Goal: Transaction & Acquisition: Purchase product/service

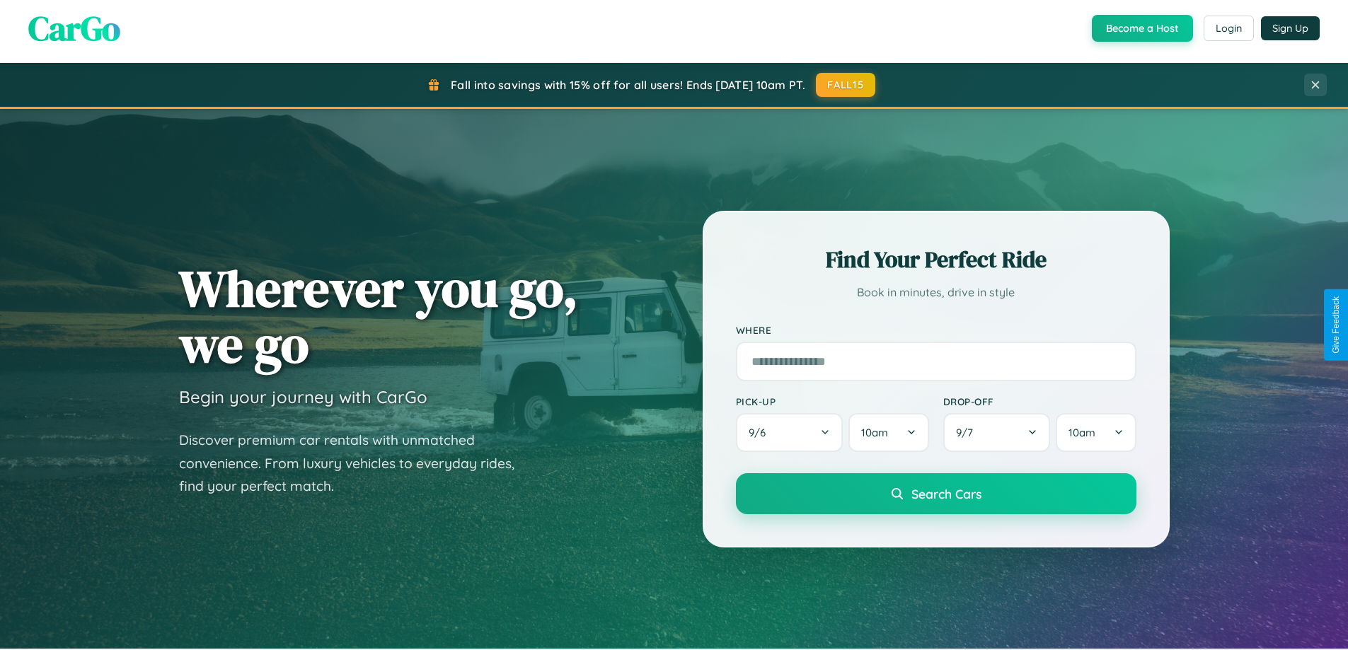
scroll to position [973, 0]
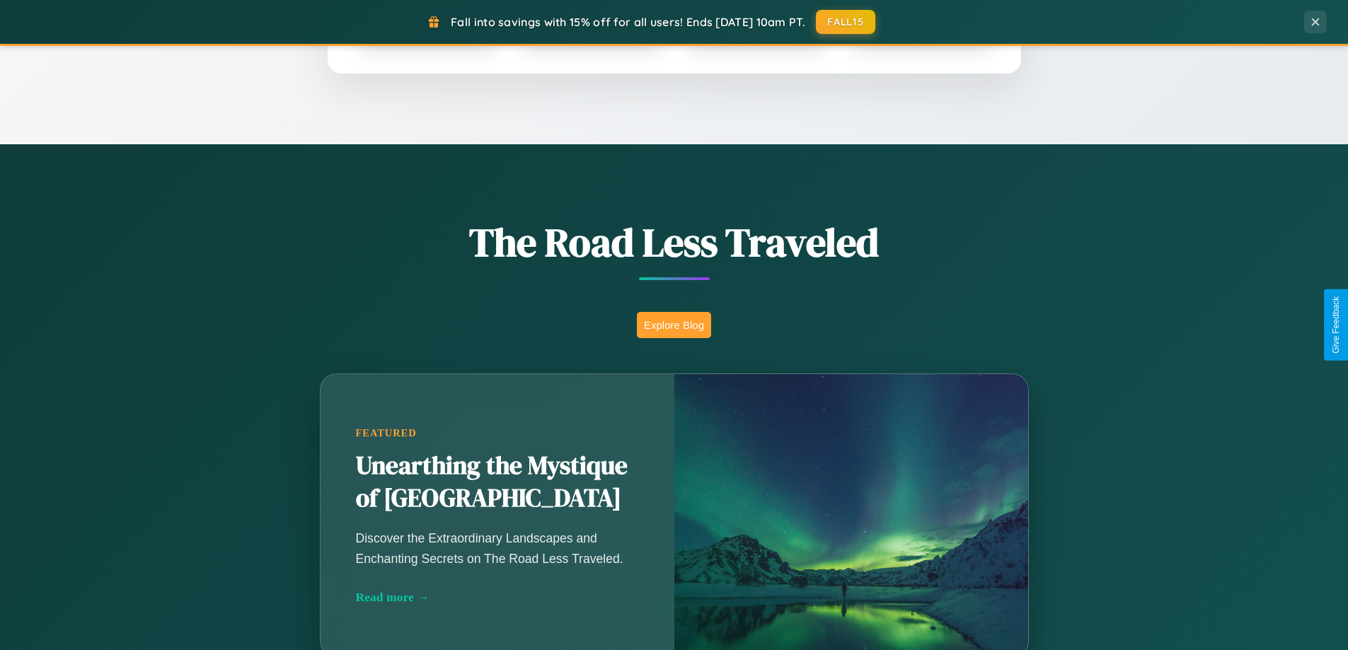
click at [673, 325] on button "Explore Blog" at bounding box center [674, 325] width 74 height 26
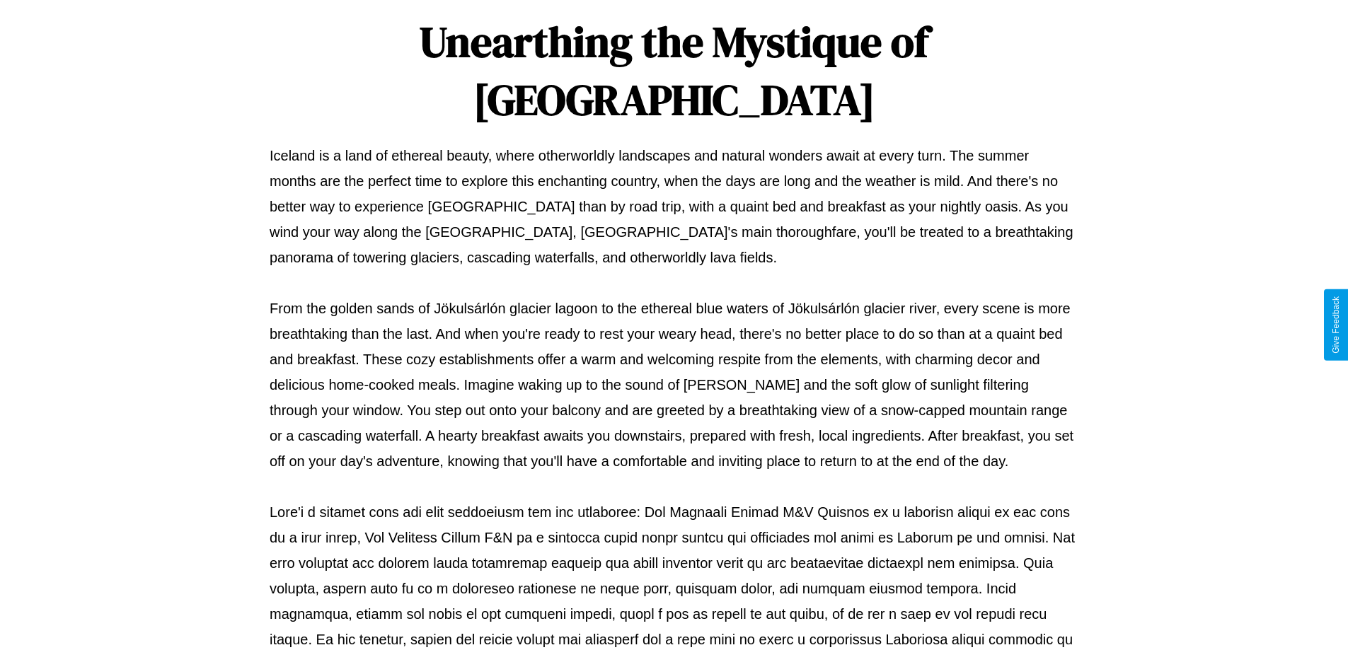
scroll to position [458, 0]
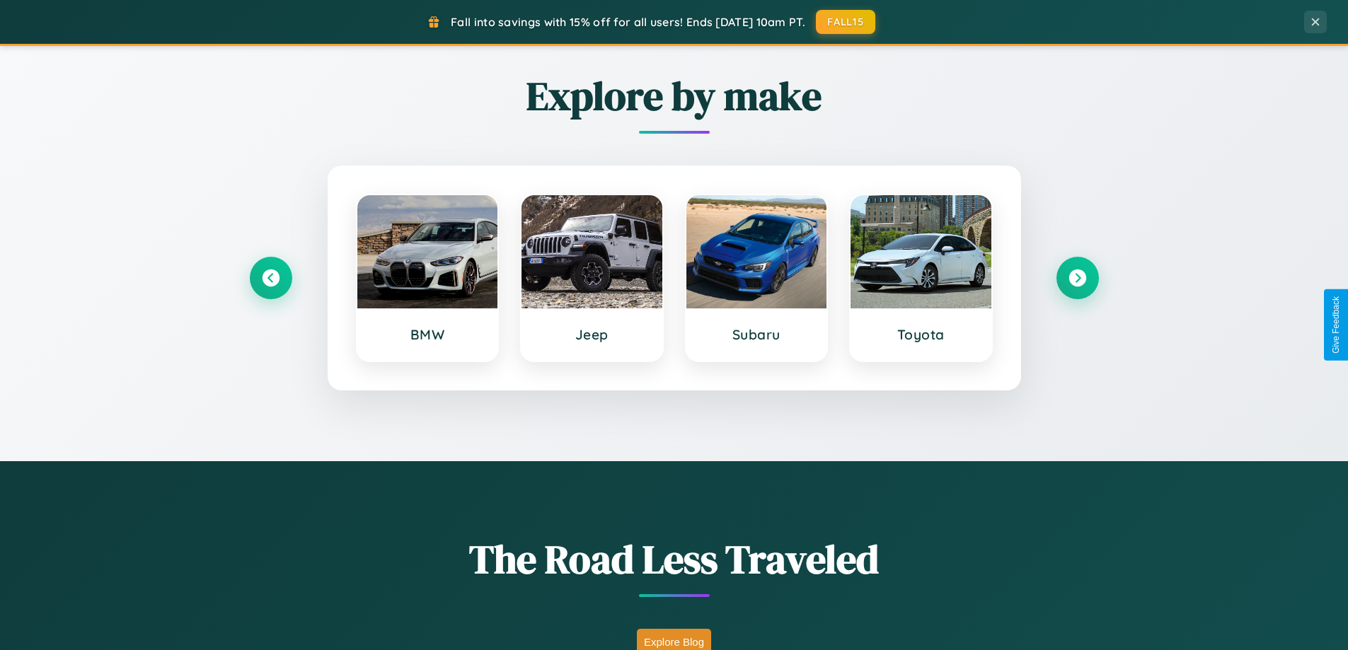
scroll to position [610, 0]
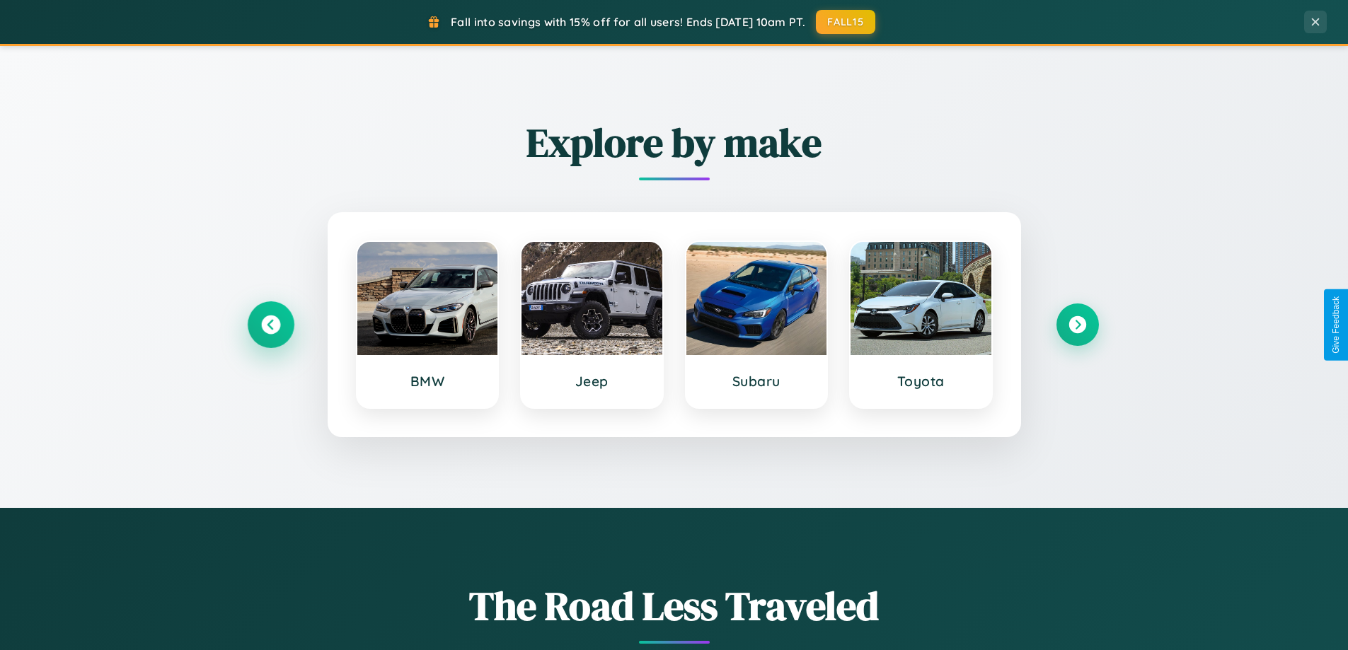
click at [270, 325] on icon at bounding box center [270, 325] width 19 height 19
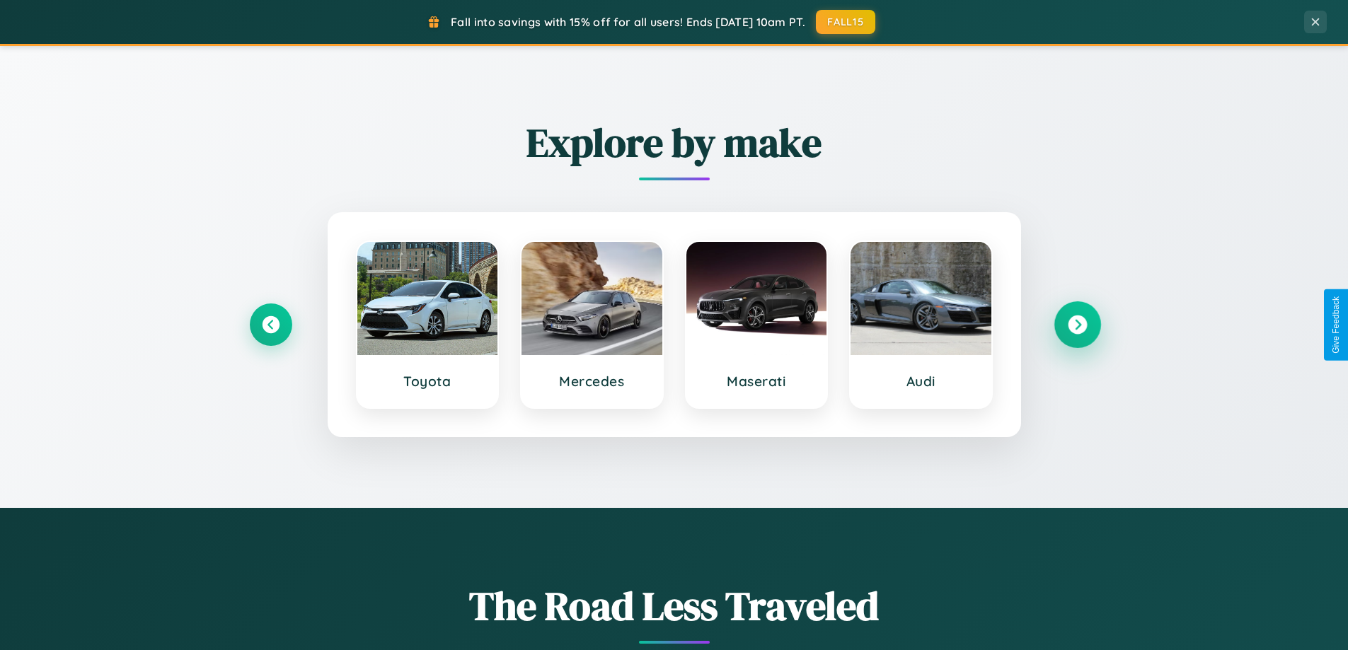
click at [1077, 325] on icon at bounding box center [1076, 325] width 19 height 19
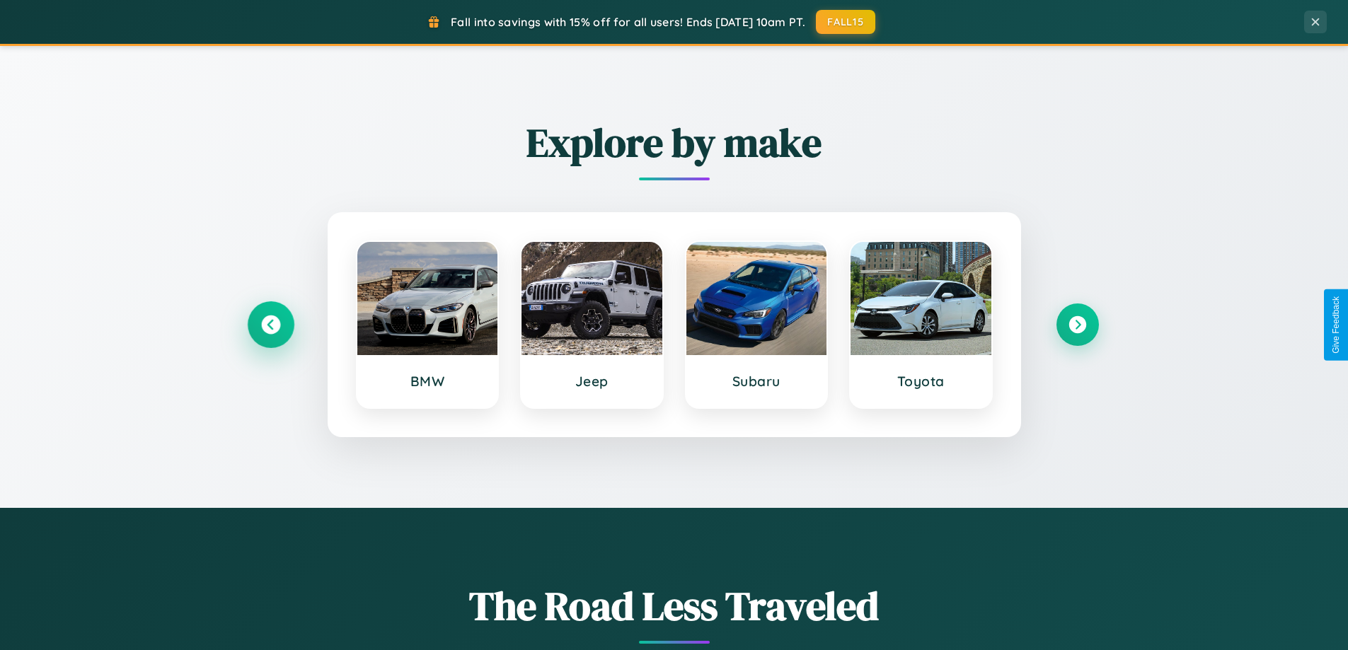
click at [270, 325] on icon at bounding box center [270, 325] width 19 height 19
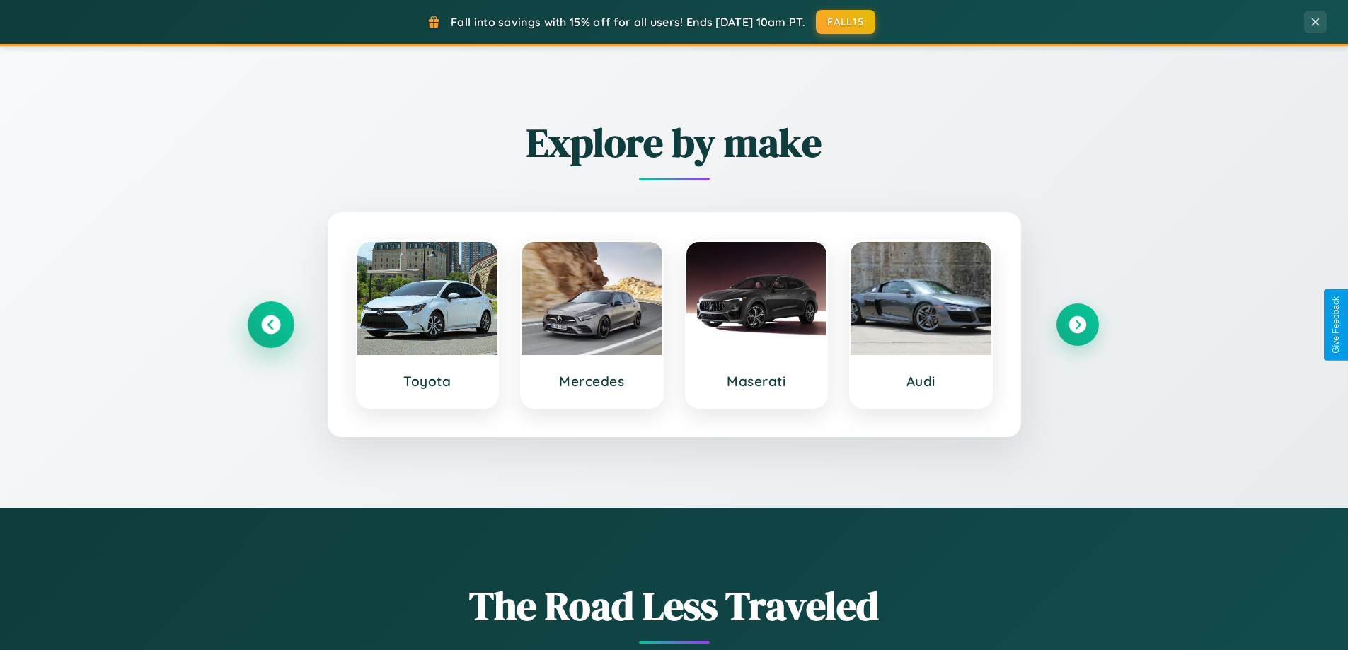
click at [270, 325] on icon at bounding box center [270, 325] width 19 height 19
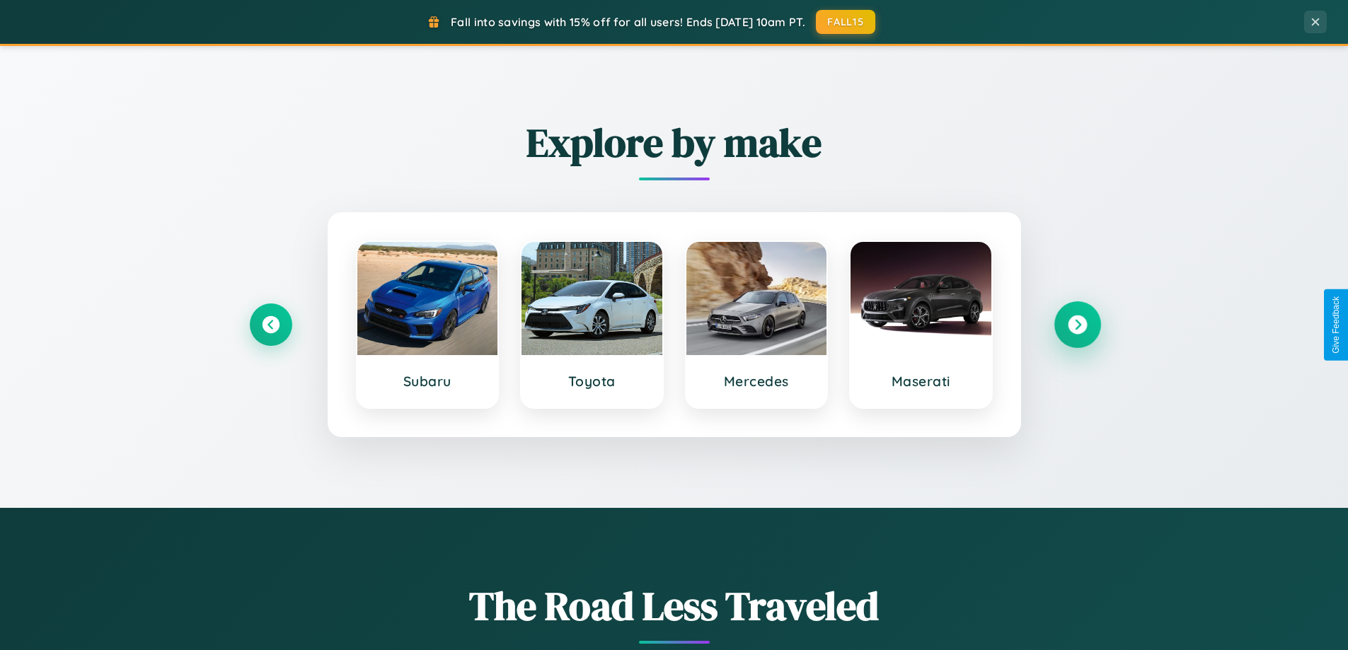
click at [1077, 325] on icon at bounding box center [1076, 325] width 19 height 19
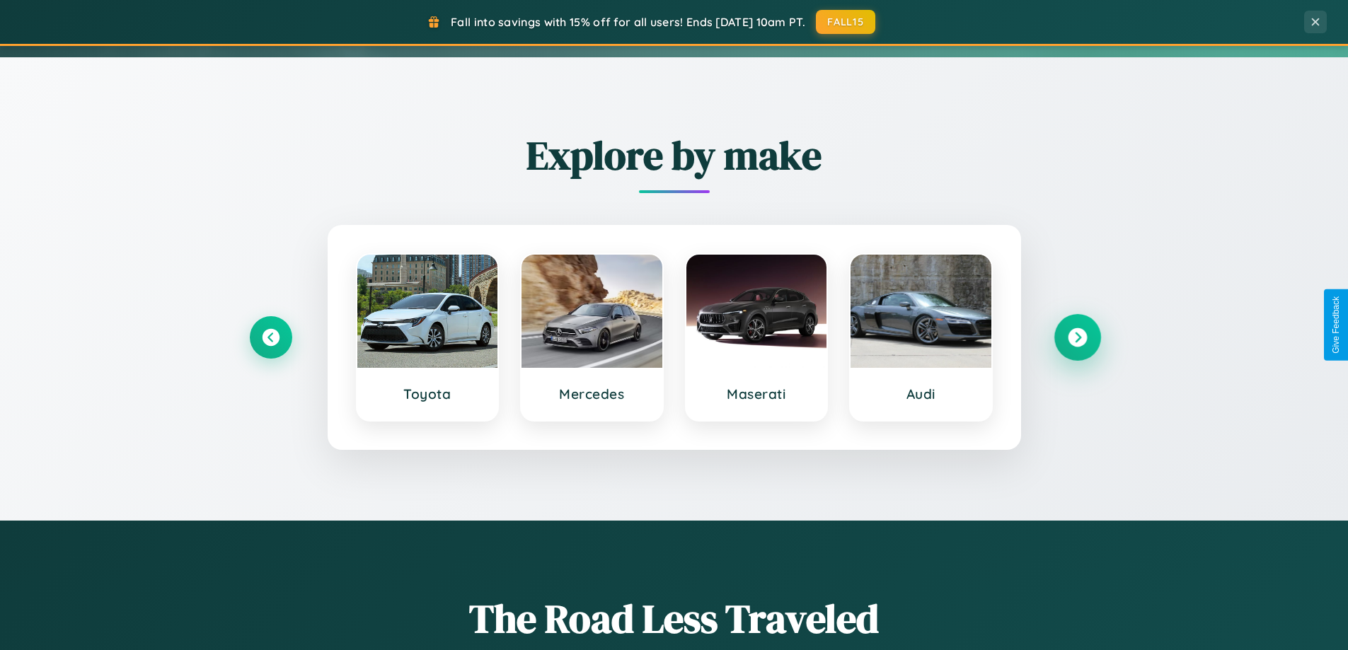
scroll to position [0, 0]
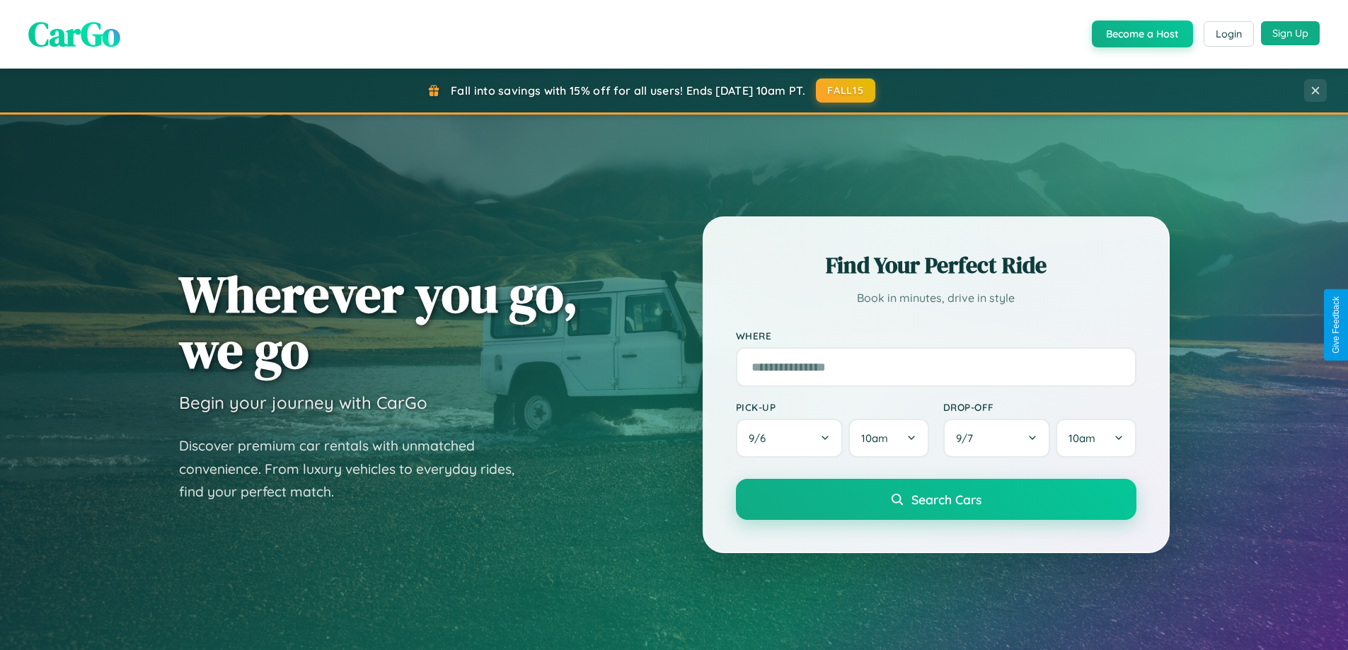
click at [1290, 33] on button "Sign Up" at bounding box center [1290, 33] width 59 height 24
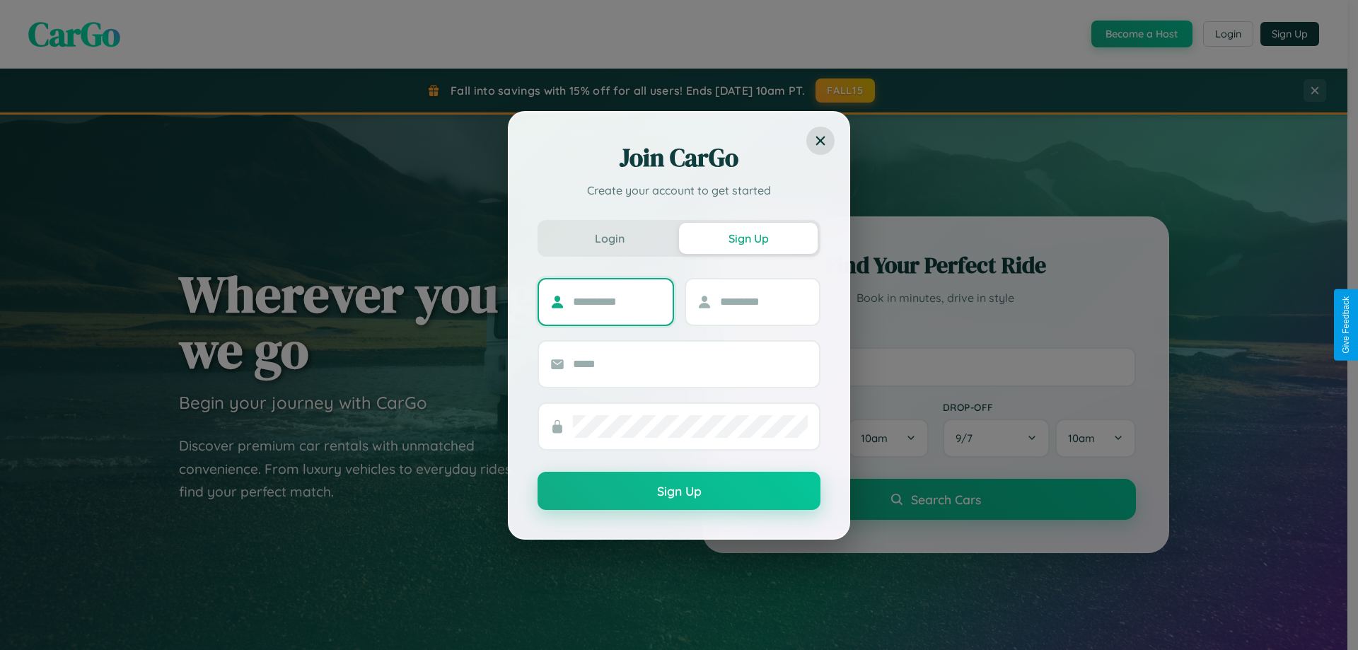
click at [617, 301] on input "text" at bounding box center [617, 302] width 88 height 23
type input "****"
click at [763, 301] on input "text" at bounding box center [764, 302] width 88 height 23
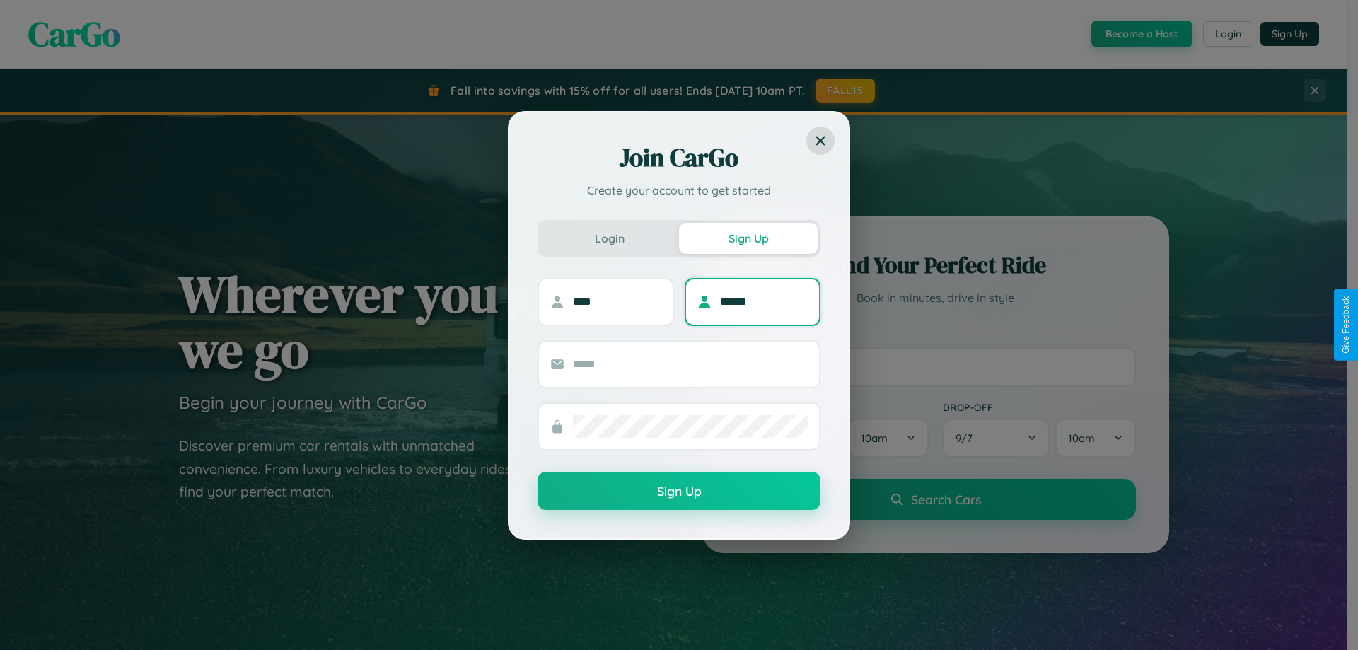
type input "******"
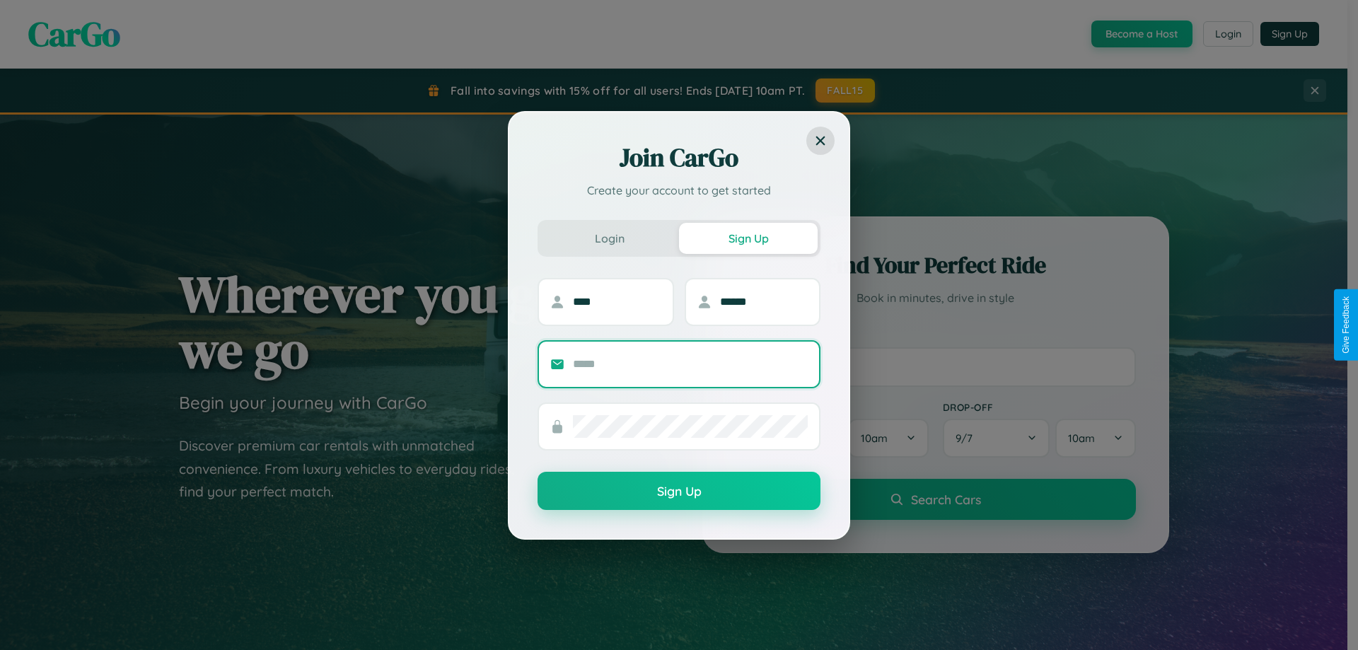
click at [690, 364] on input "text" at bounding box center [690, 364] width 235 height 23
type input "**********"
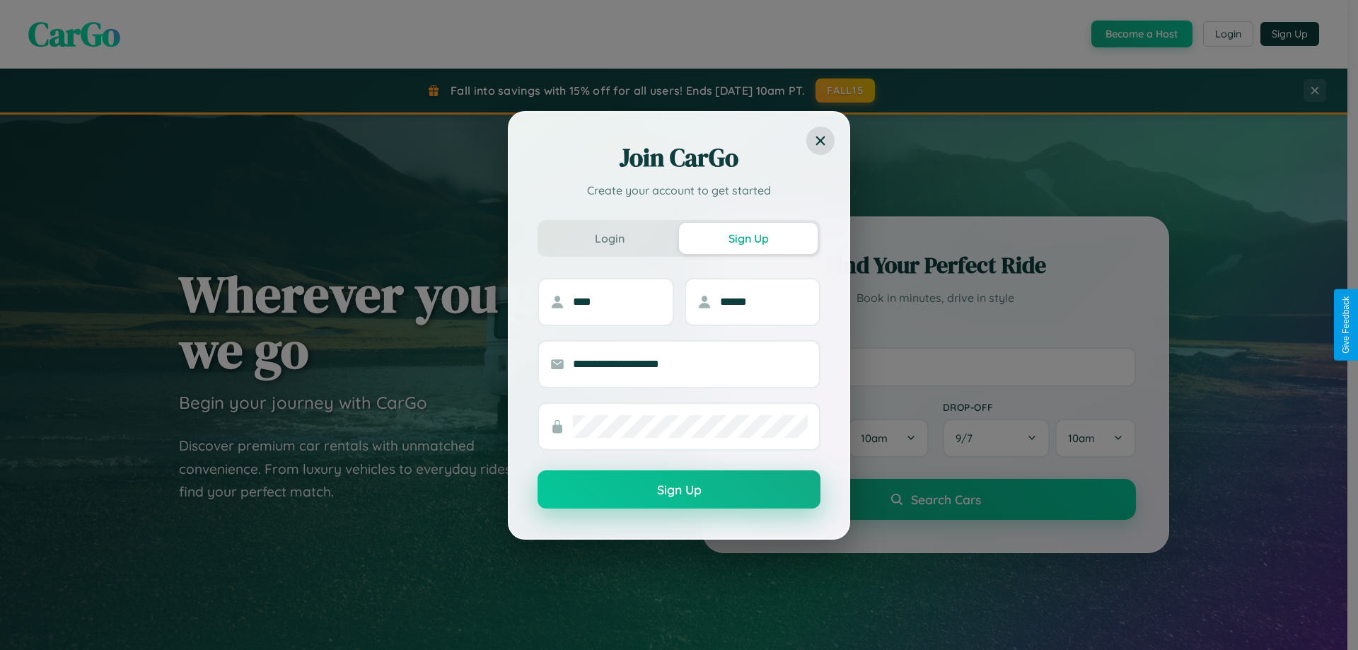
click at [679, 490] on button "Sign Up" at bounding box center [679, 489] width 283 height 38
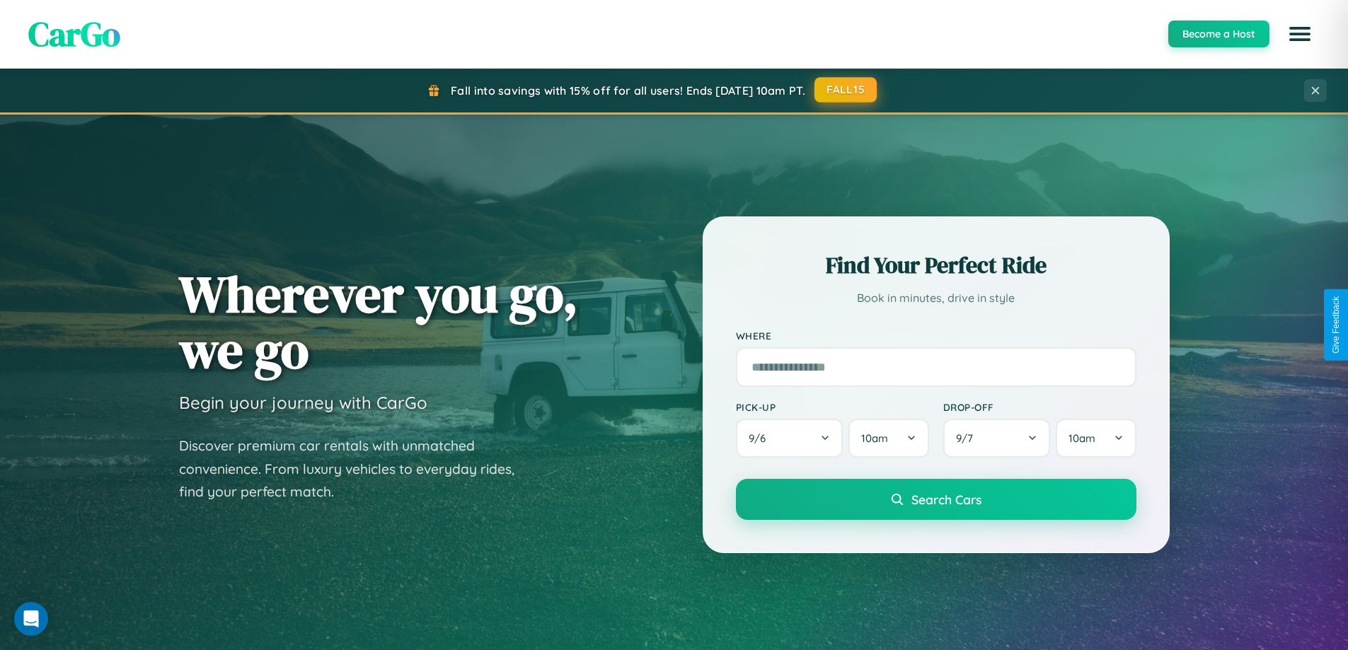
click at [846, 90] on button "FALL15" at bounding box center [845, 89] width 62 height 25
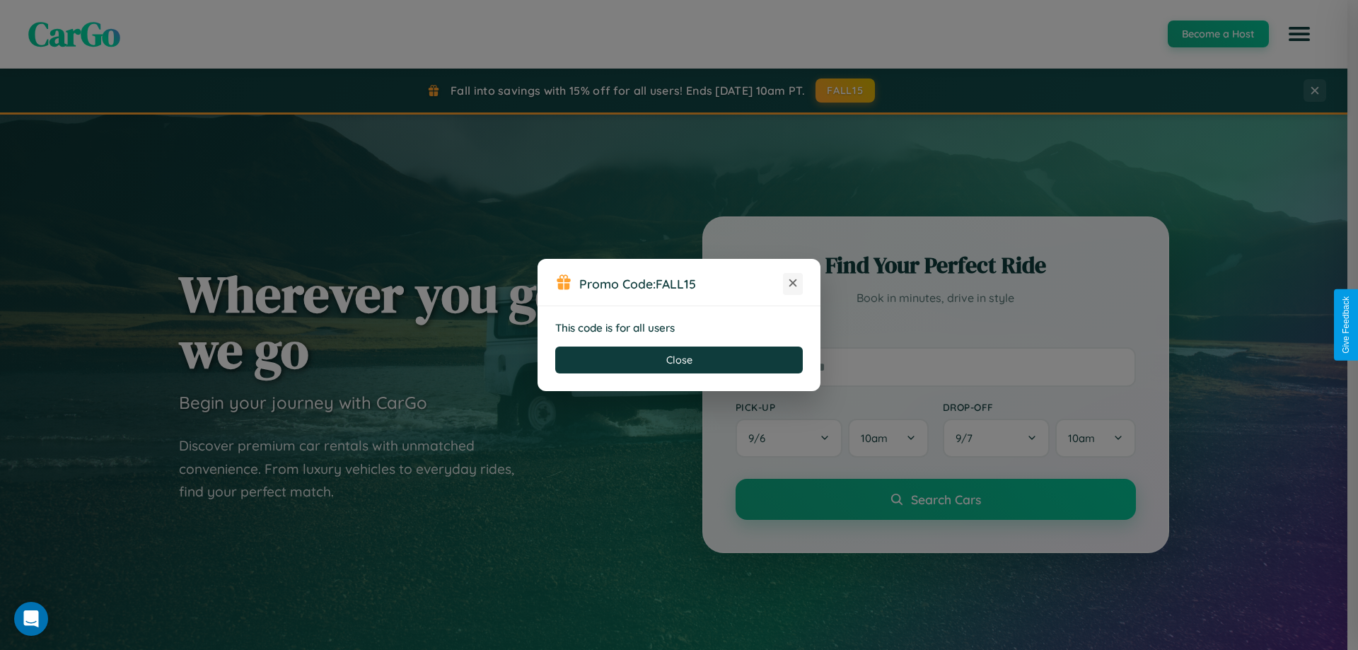
click at [793, 284] on icon at bounding box center [793, 283] width 14 height 14
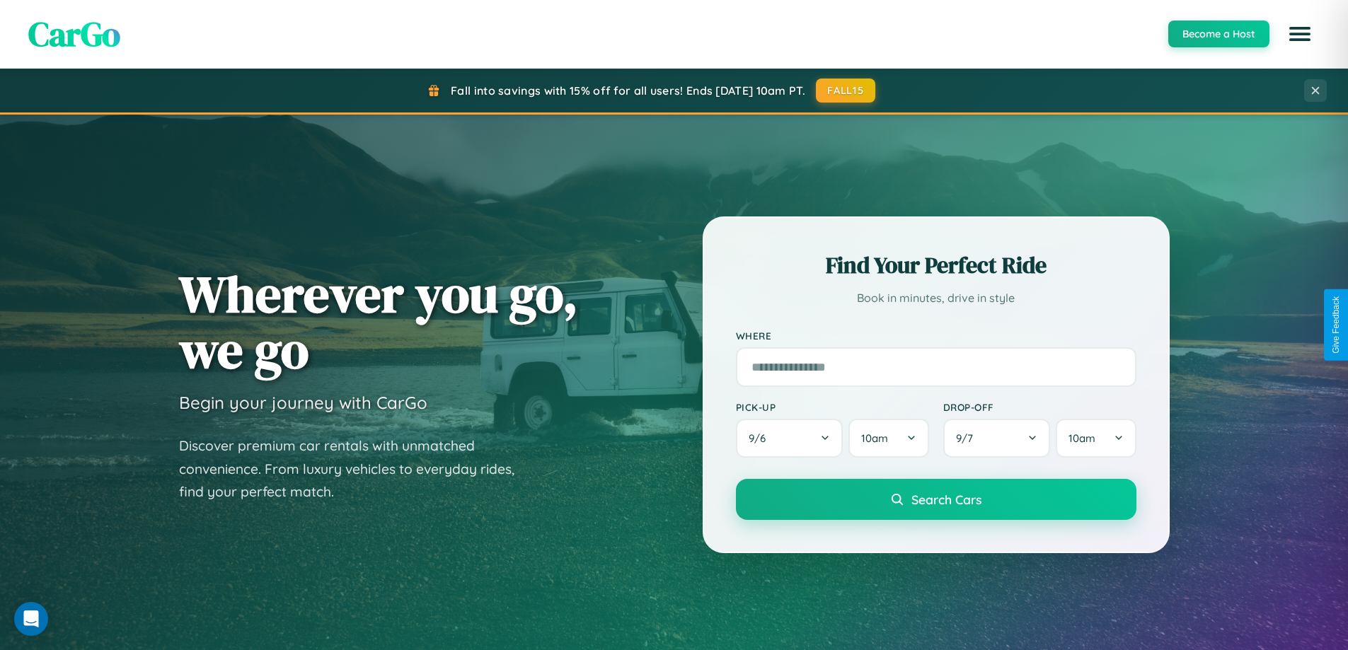
scroll to position [42, 0]
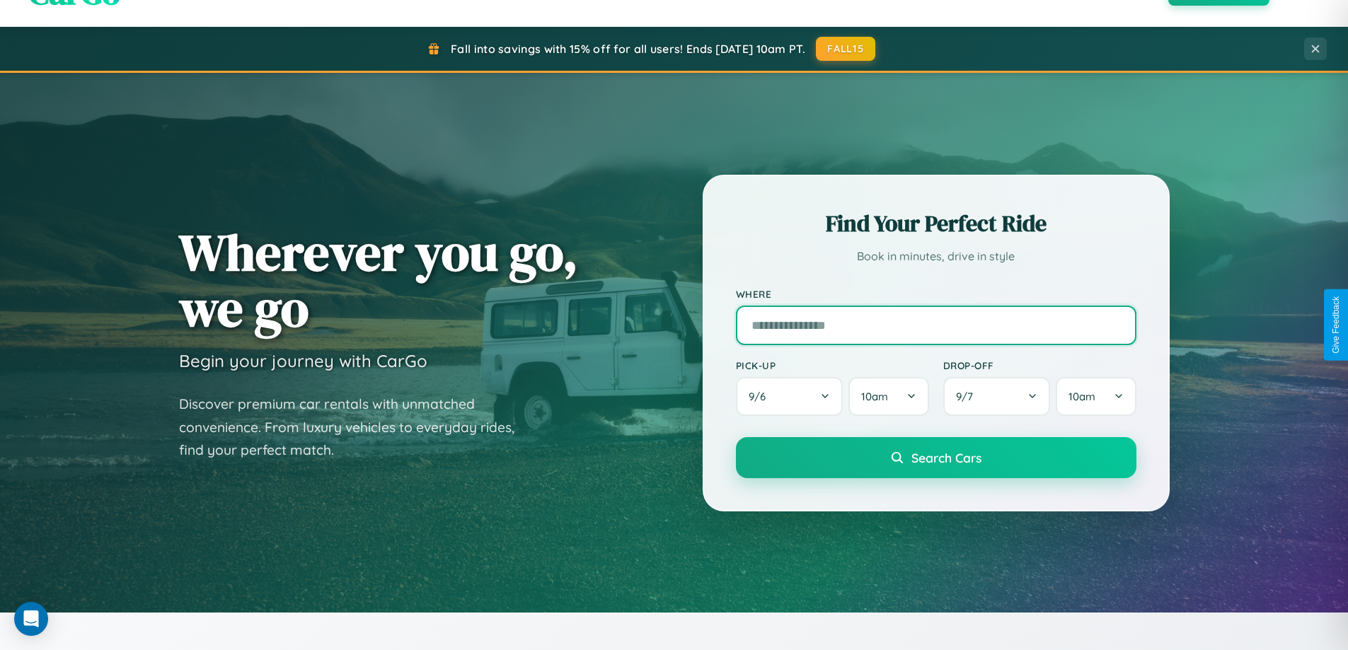
click at [935, 325] on input "text" at bounding box center [936, 326] width 400 height 40
type input "******"
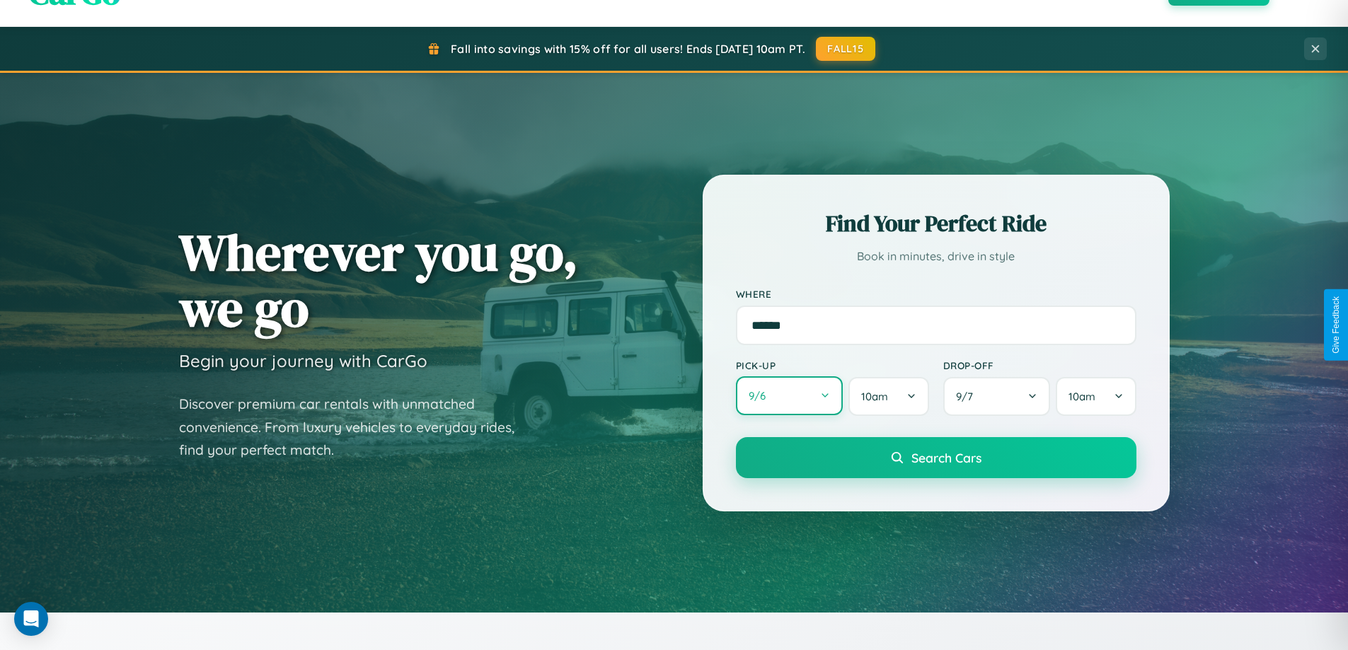
click at [789, 396] on button "9 / 6" at bounding box center [790, 395] width 108 height 39
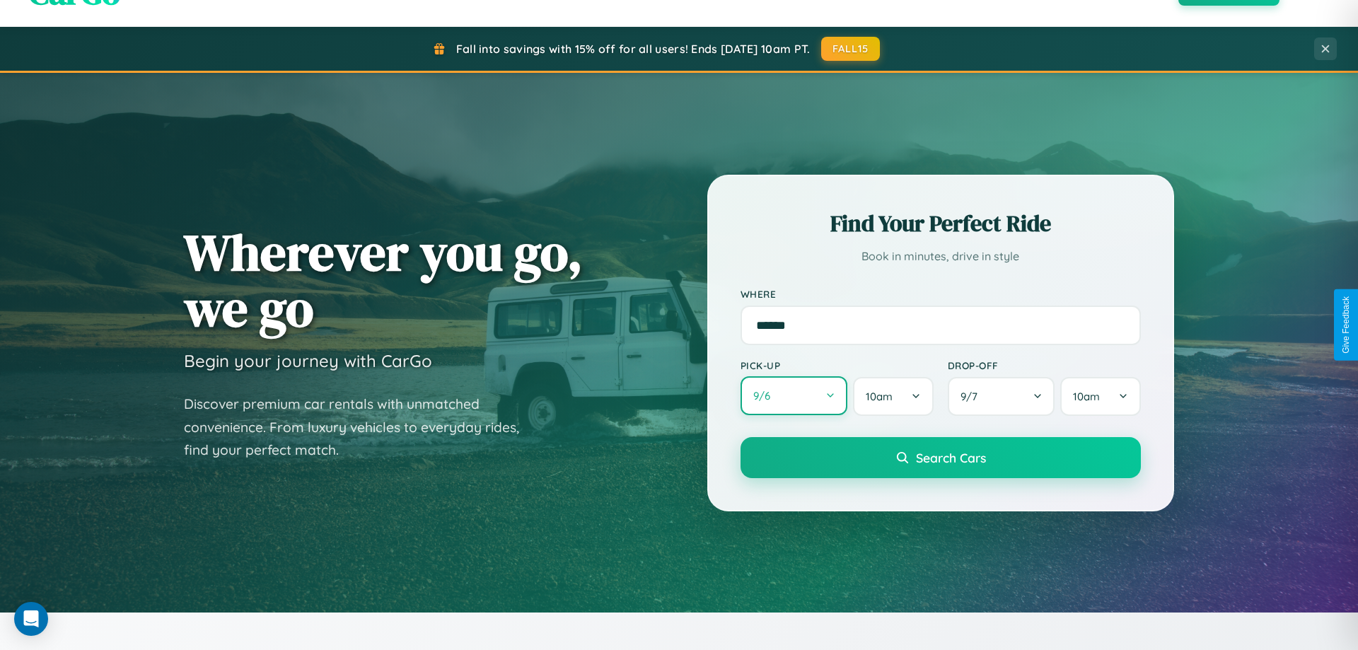
select select "*"
select select "****"
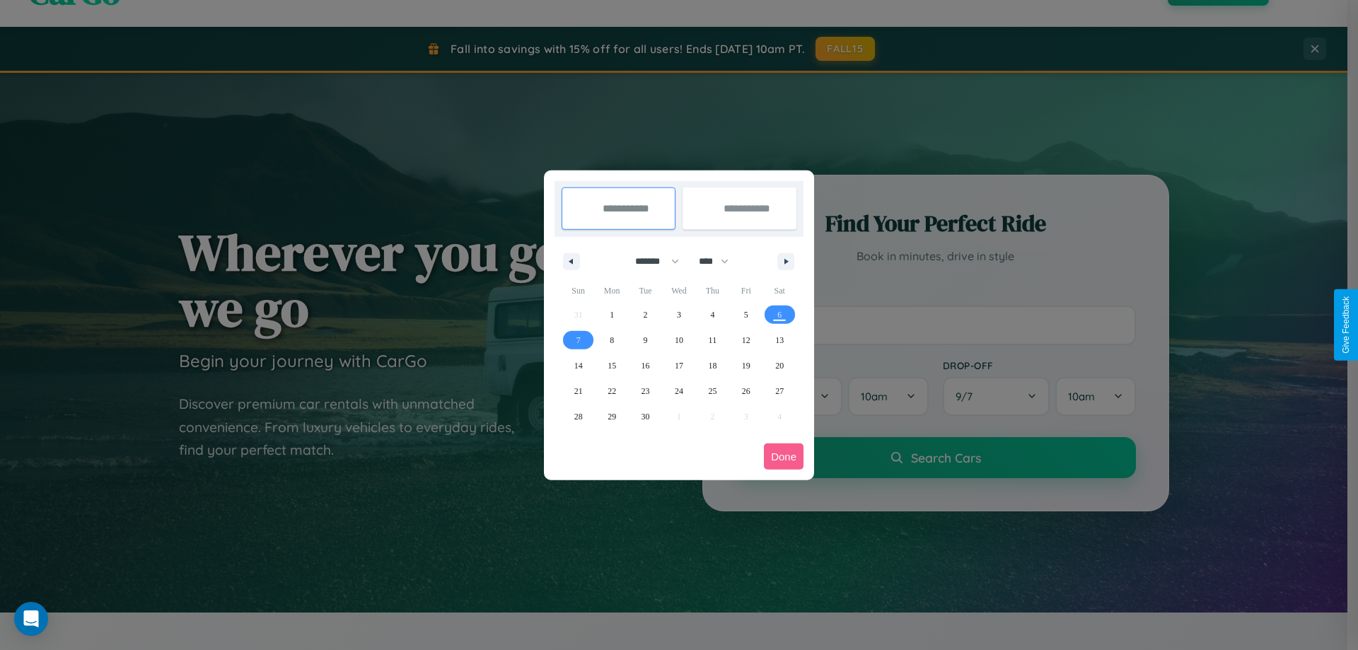
click at [651, 261] on select "******* ******** ***** ***** *** **** **** ****** ********* ******* ******** **…" at bounding box center [655, 261] width 60 height 23
select select "*"
drag, startPoint x: 720, startPoint y: 261, endPoint x: 679, endPoint y: 284, distance: 46.9
click at [720, 261] on select "**** **** **** **** **** **** **** **** **** **** **** **** **** **** **** ****…" at bounding box center [713, 261] width 42 height 23
select select "****"
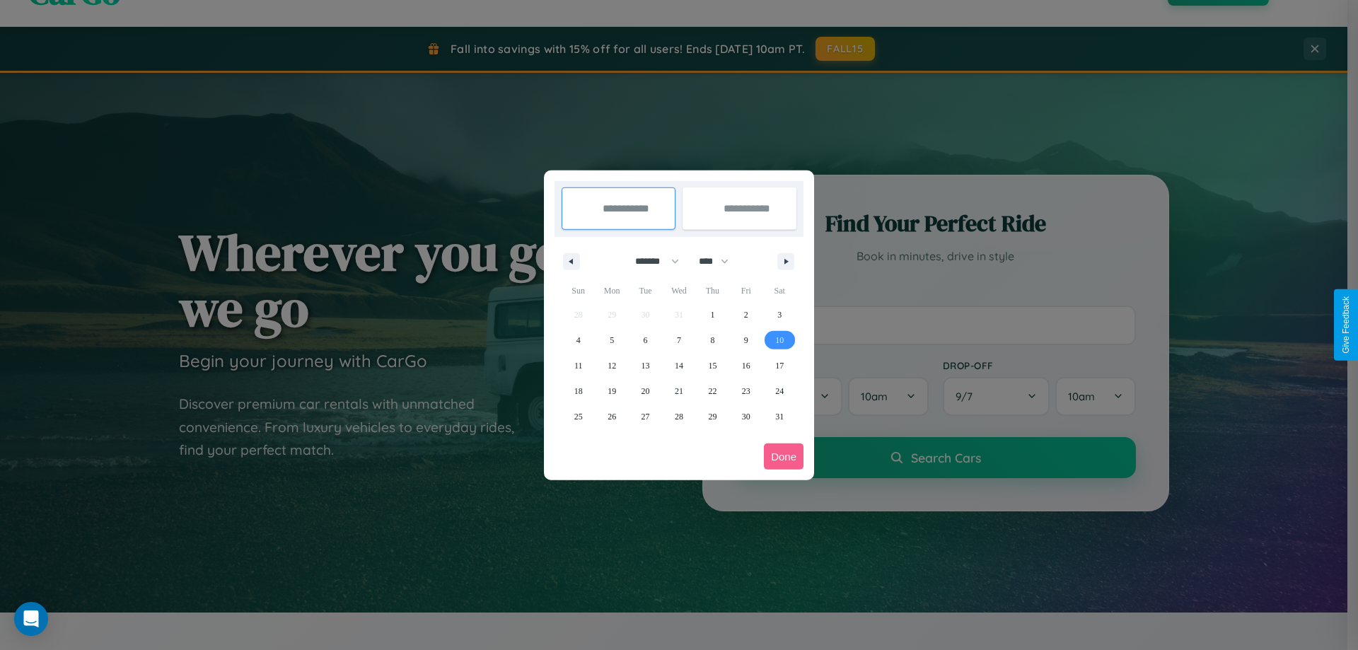
click at [780, 340] on span "10" at bounding box center [779, 340] width 8 height 25
type input "**********"
click at [780, 365] on span "17" at bounding box center [779, 365] width 8 height 25
type input "**********"
click at [784, 456] on button "Done" at bounding box center [784, 457] width 40 height 26
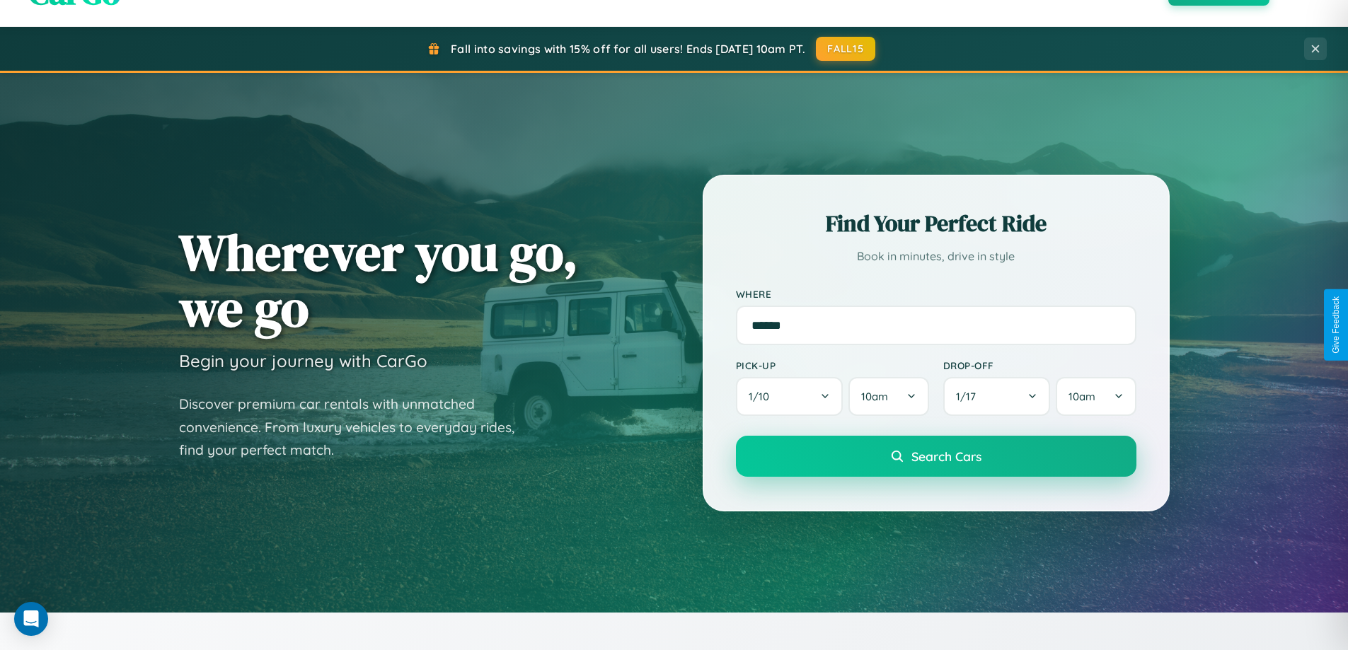
click at [935, 456] on span "Search Cars" at bounding box center [946, 457] width 70 height 16
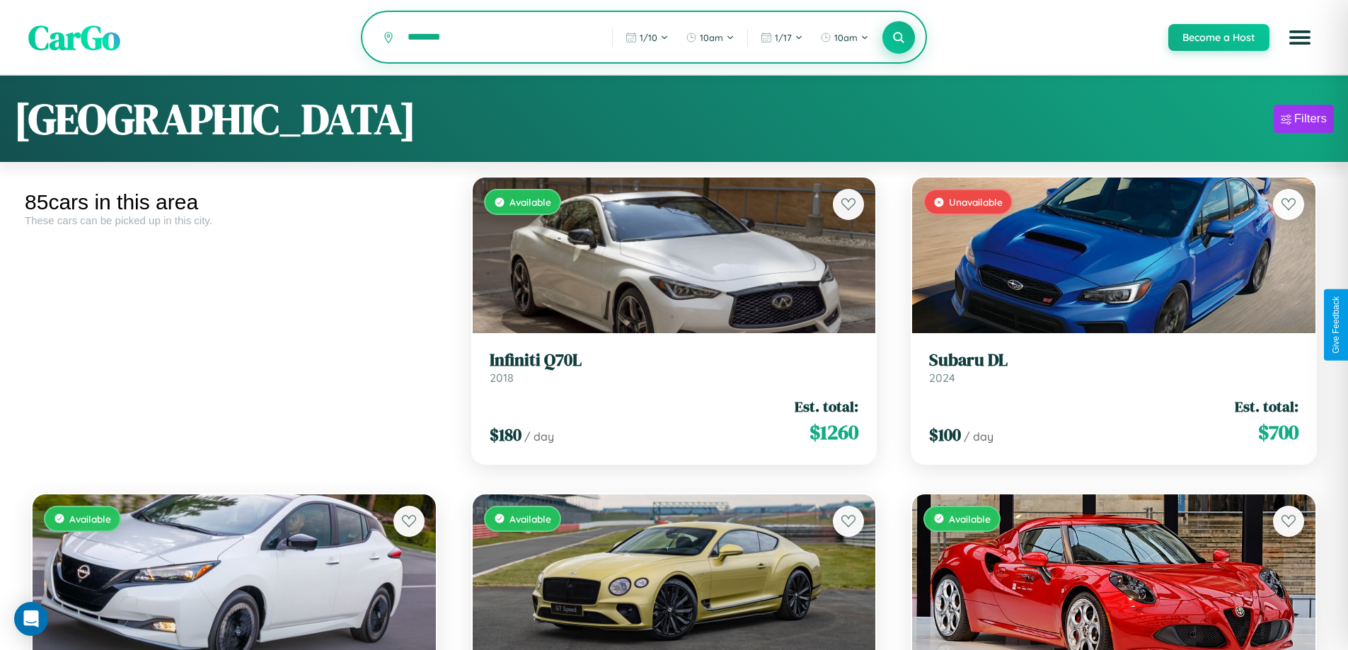
type input "********"
click at [898, 38] on icon at bounding box center [898, 36] width 13 height 13
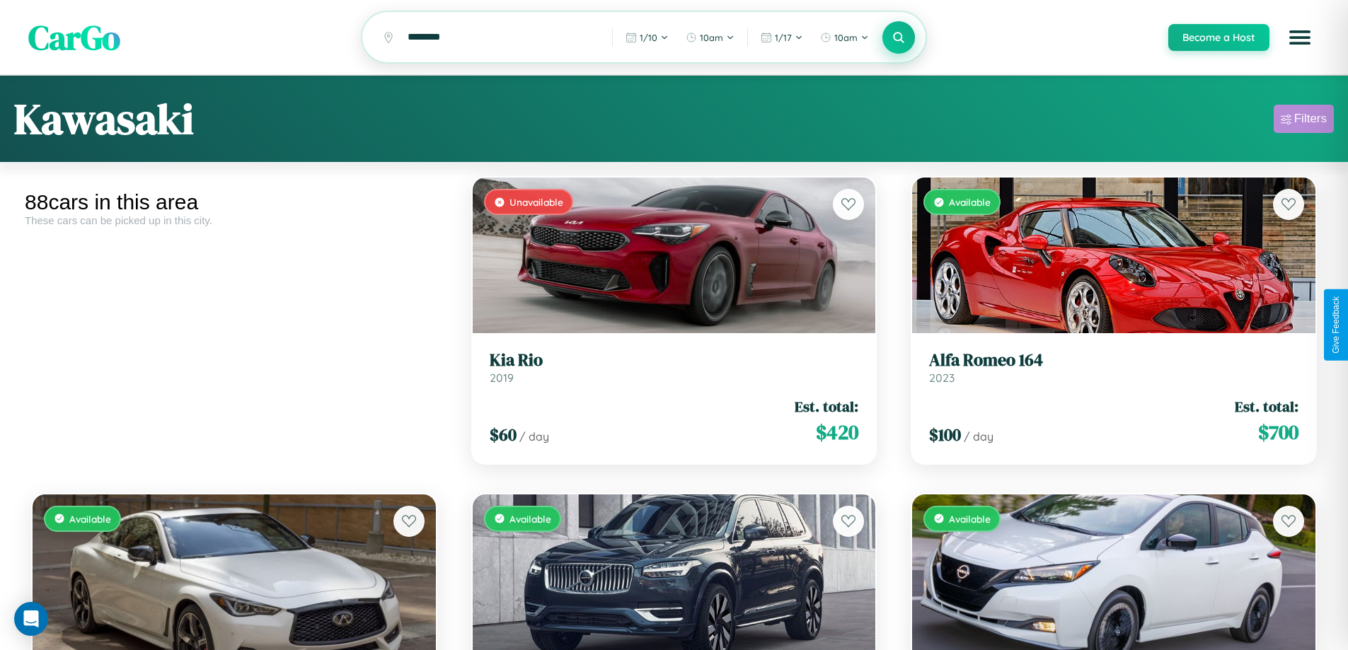
click at [1303, 121] on div "Filters" at bounding box center [1310, 119] width 33 height 14
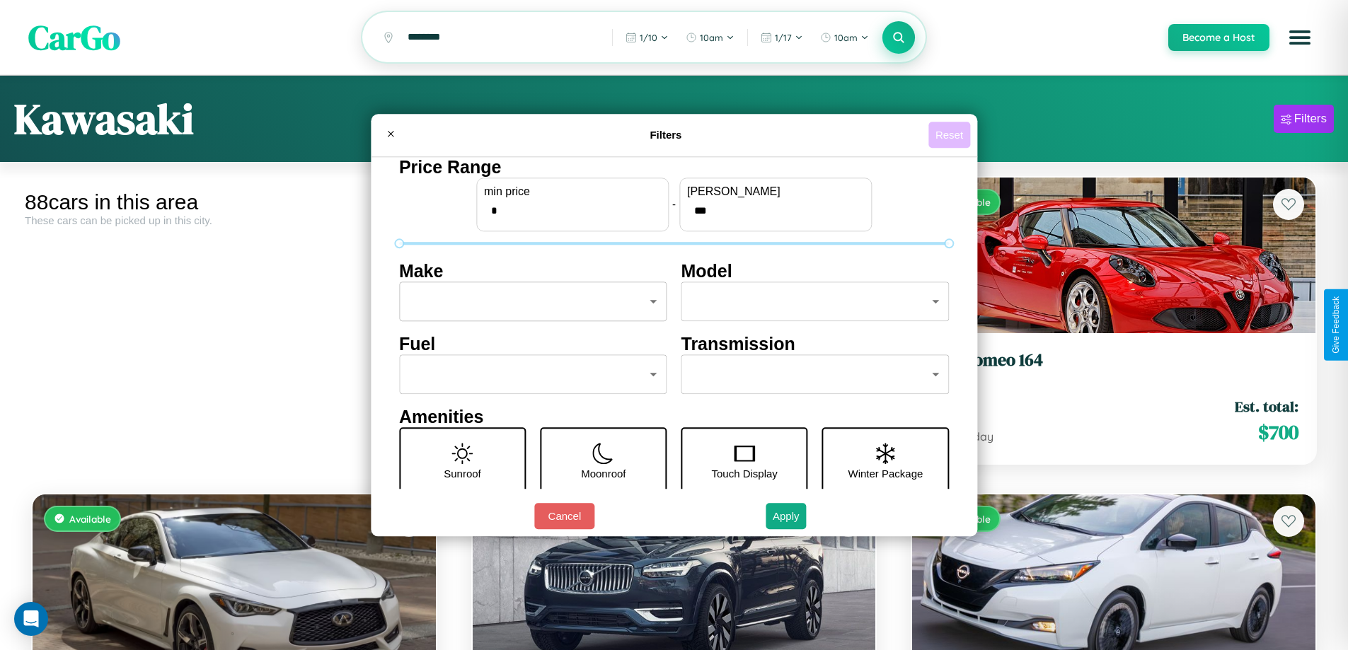
click at [951, 134] on button "Reset" at bounding box center [949, 135] width 42 height 26
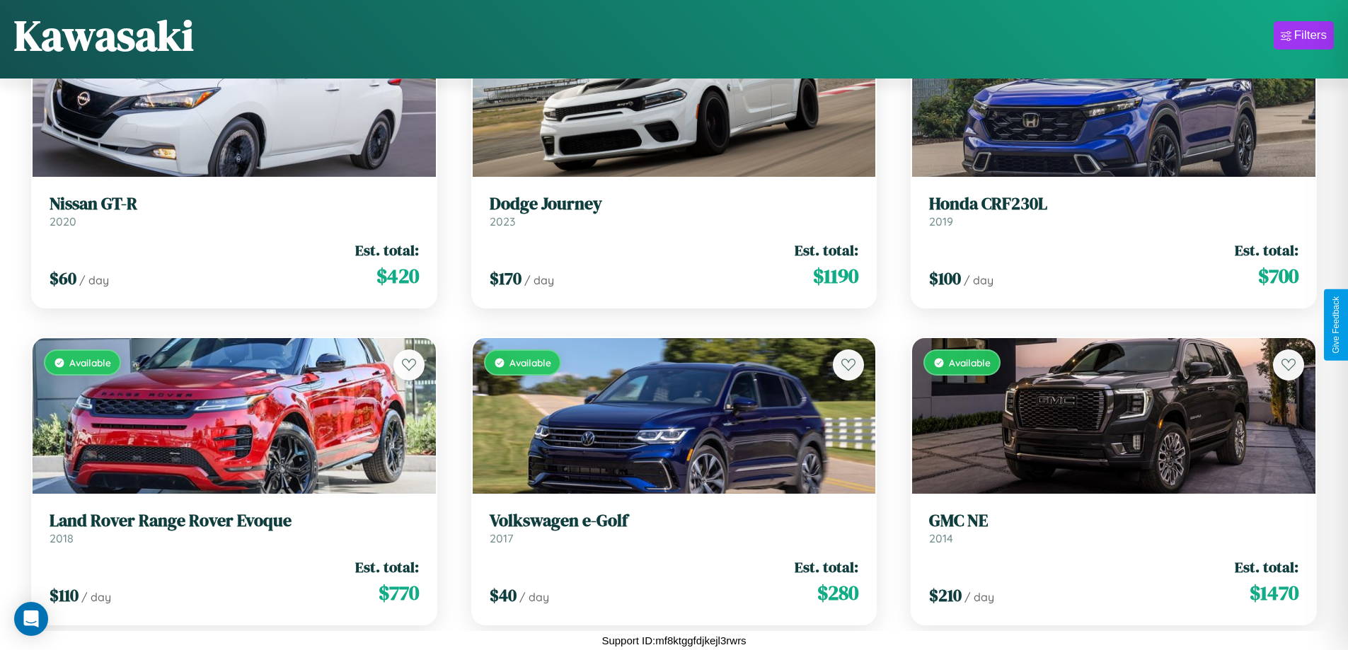
scroll to position [8752, 0]
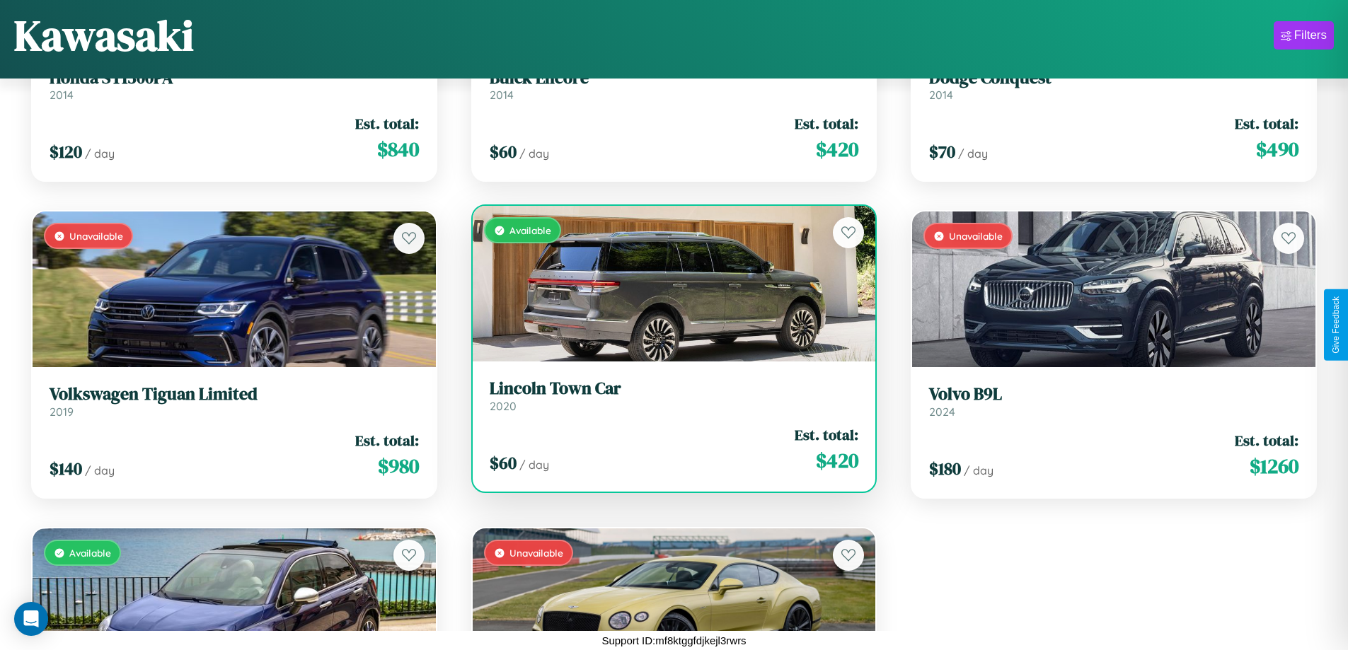
click at [668, 284] on div "Available" at bounding box center [674, 284] width 403 height 156
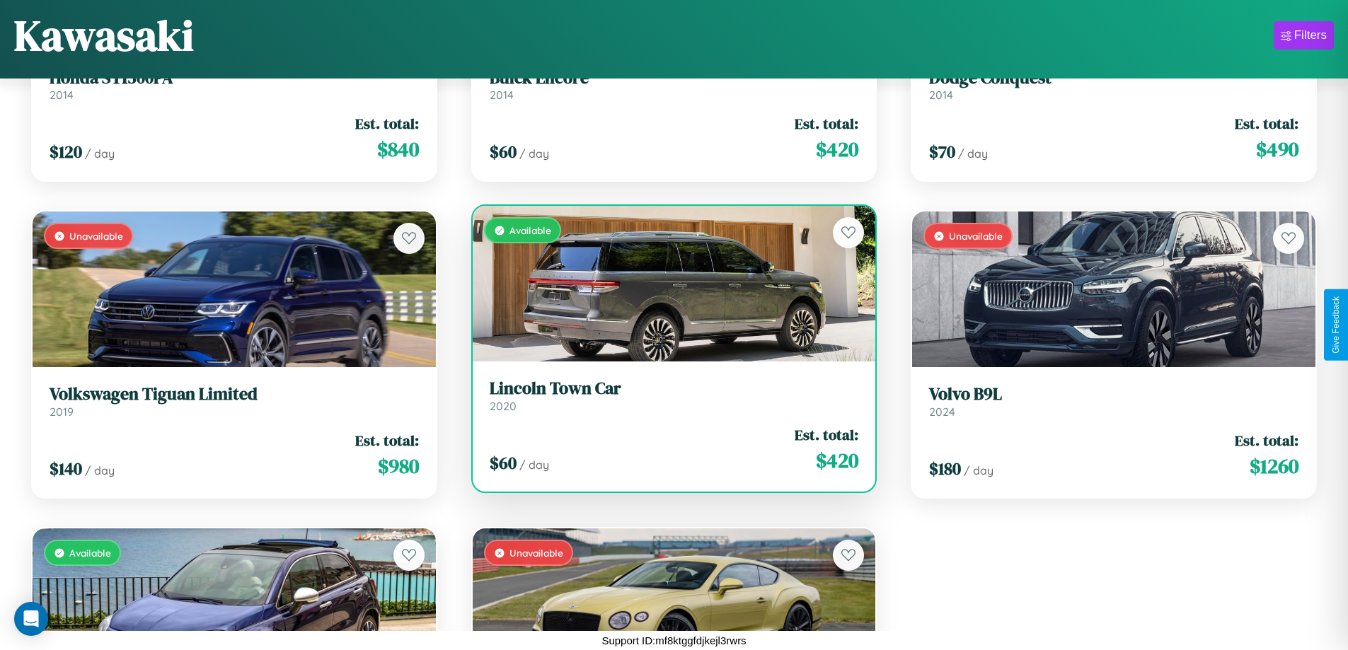
click at [668, 284] on div "Available" at bounding box center [674, 284] width 403 height 156
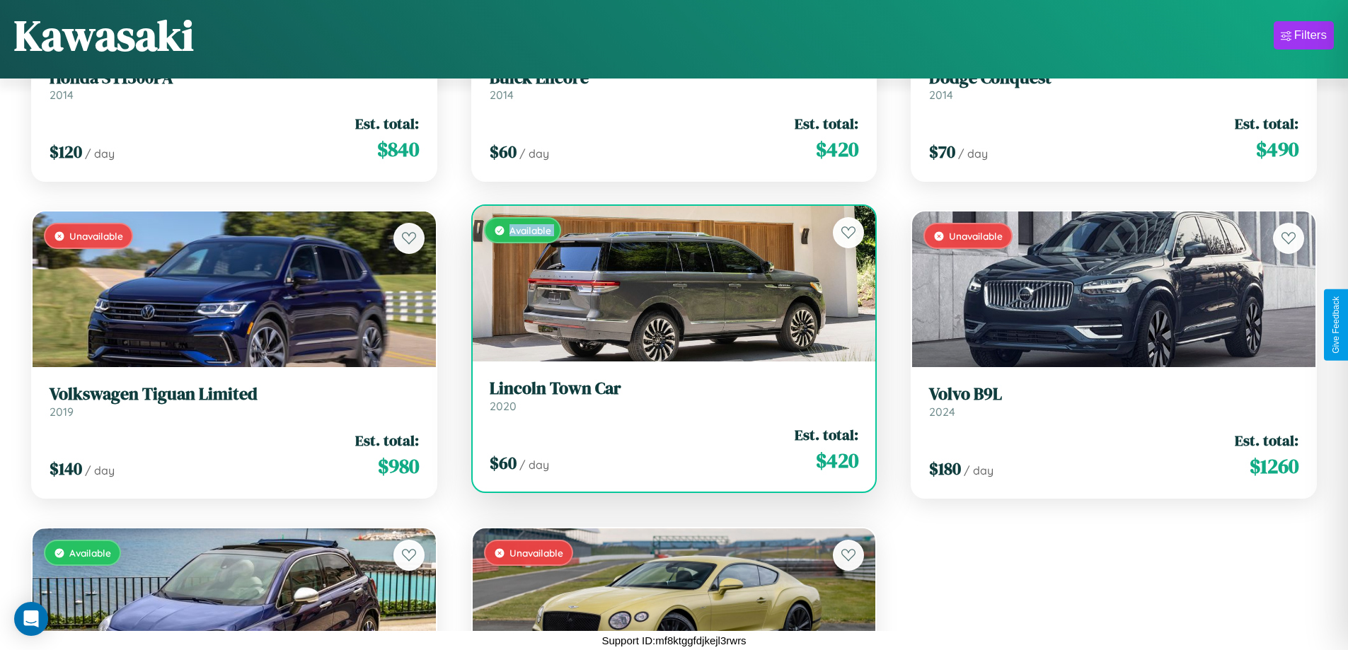
click at [668, 284] on div "Available" at bounding box center [674, 284] width 403 height 156
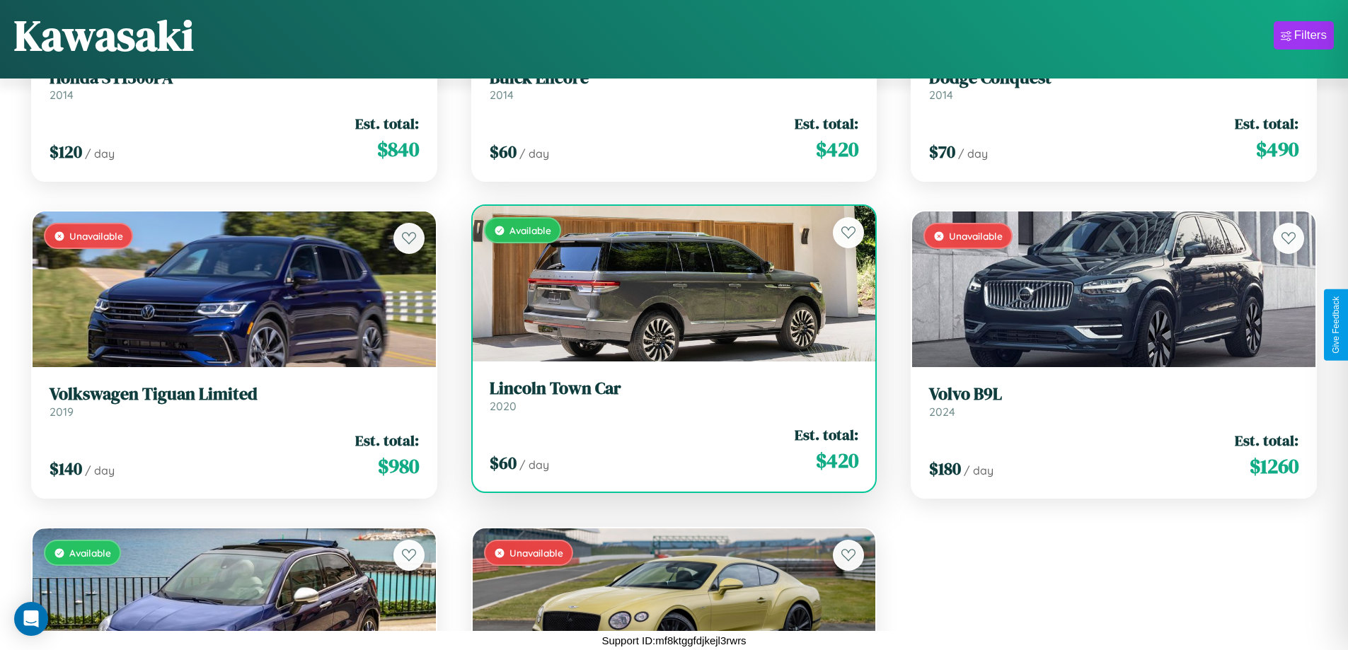
click at [668, 284] on div "Available" at bounding box center [674, 284] width 403 height 156
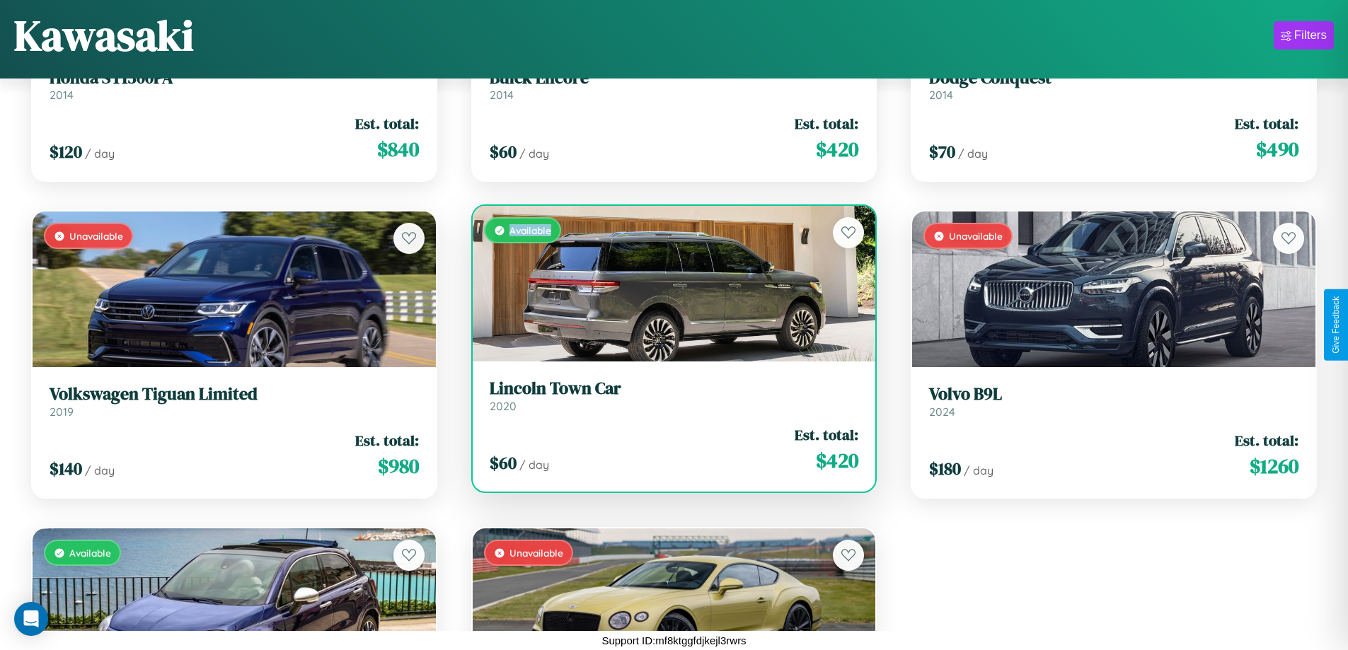
click at [668, 284] on div "Available" at bounding box center [674, 284] width 403 height 156
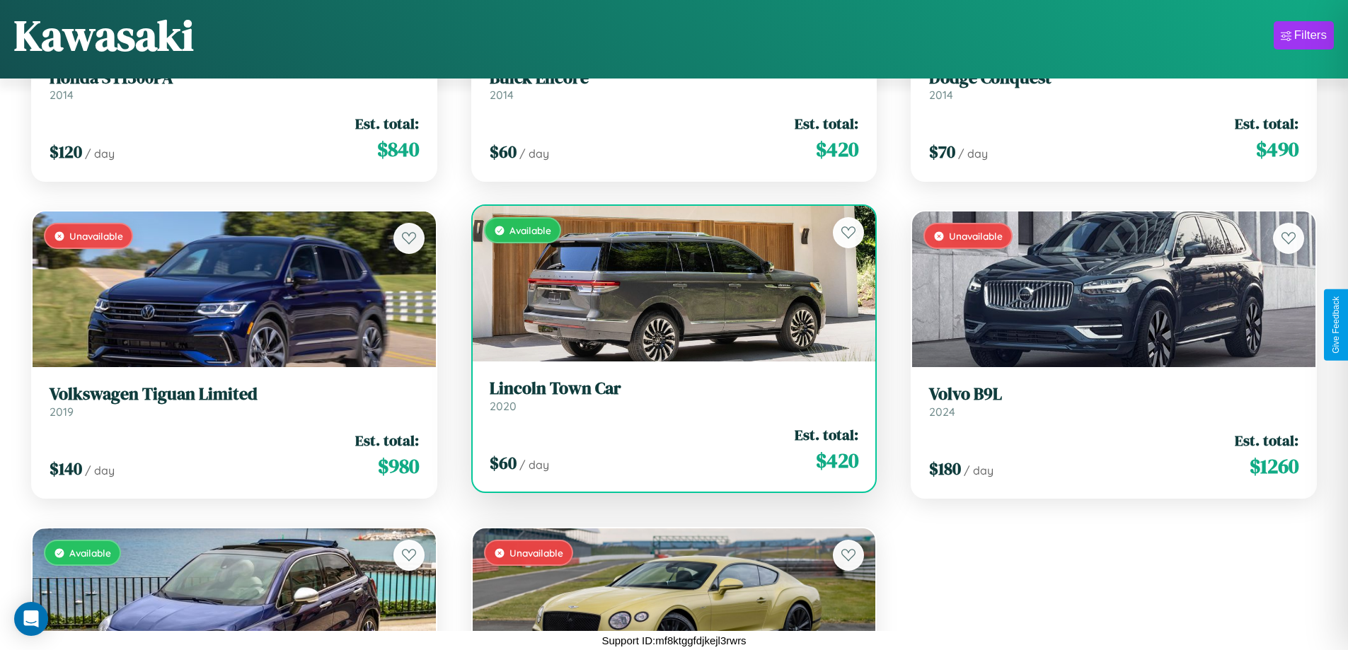
click at [668, 395] on h3 "Lincoln Town Car" at bounding box center [674, 388] width 369 height 21
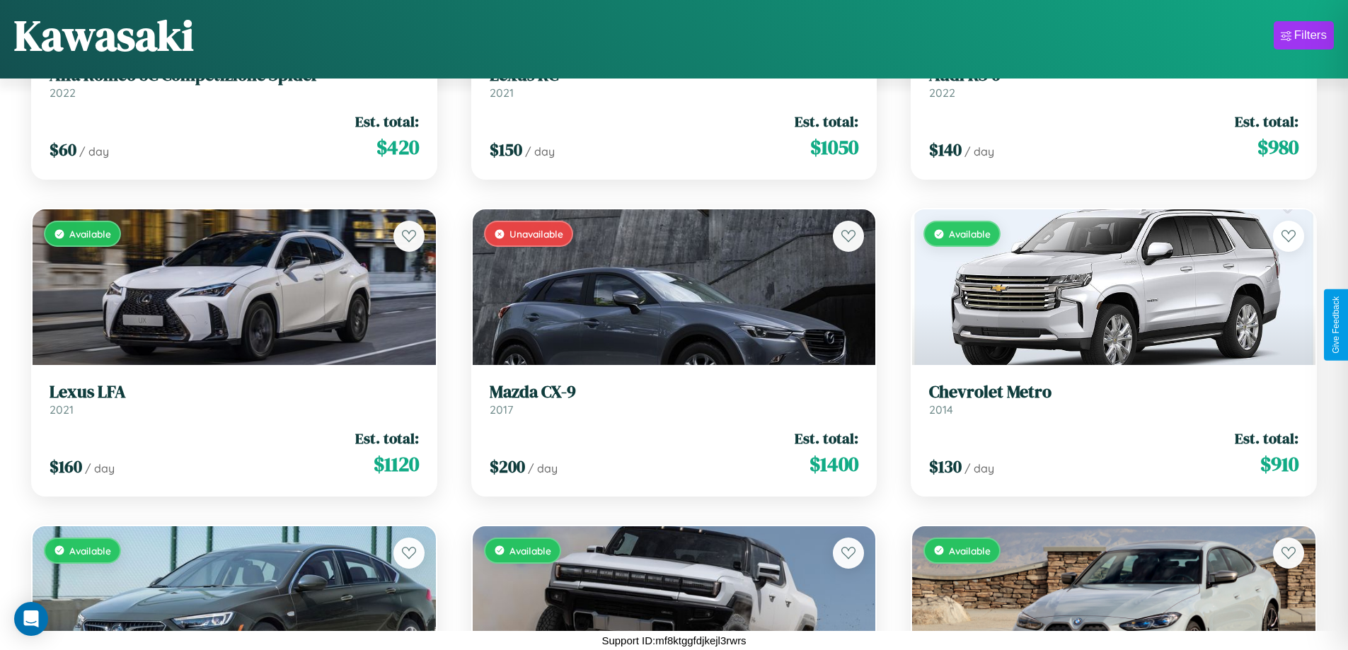
scroll to position [2417, 0]
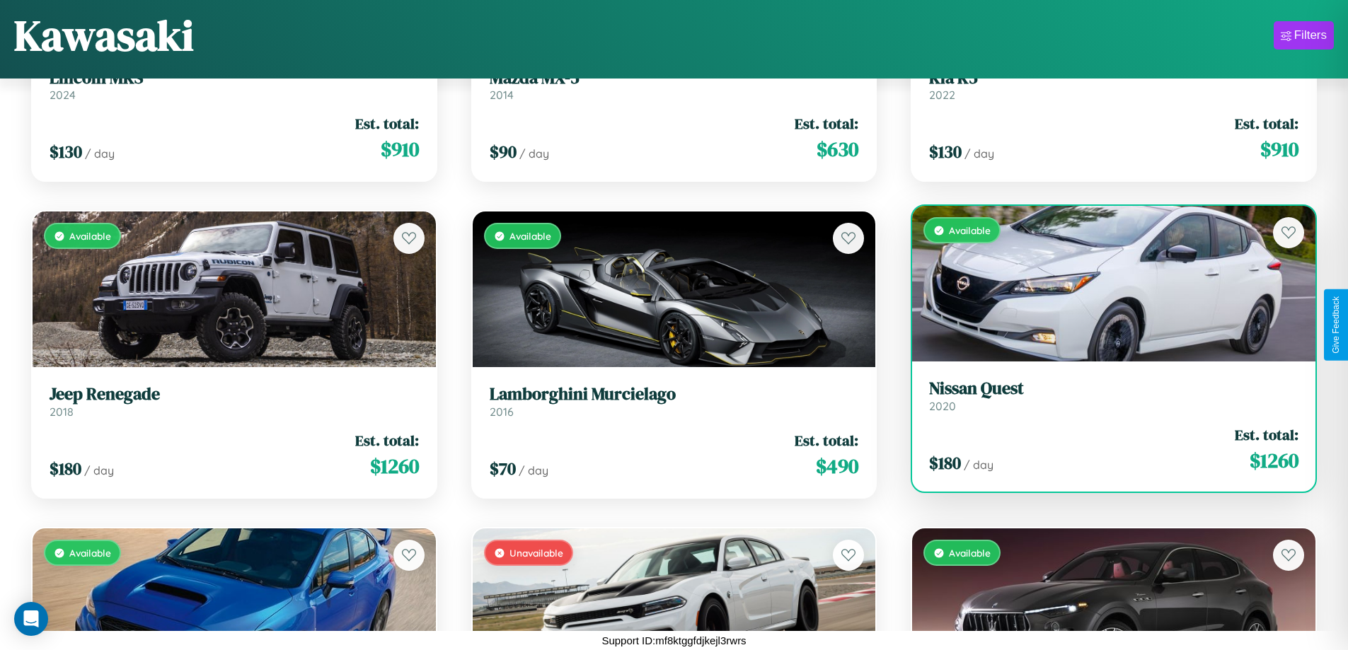
click at [1104, 398] on h3 "Nissan Quest" at bounding box center [1113, 388] width 369 height 21
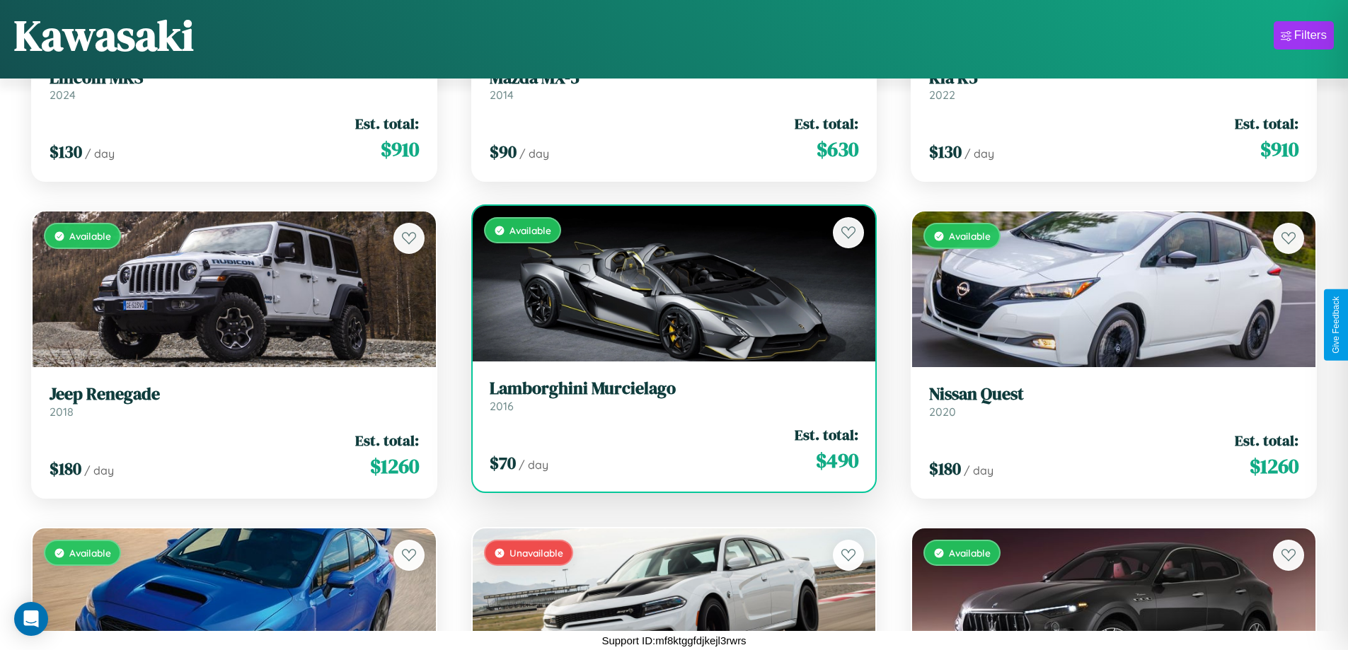
scroll to position [6217, 0]
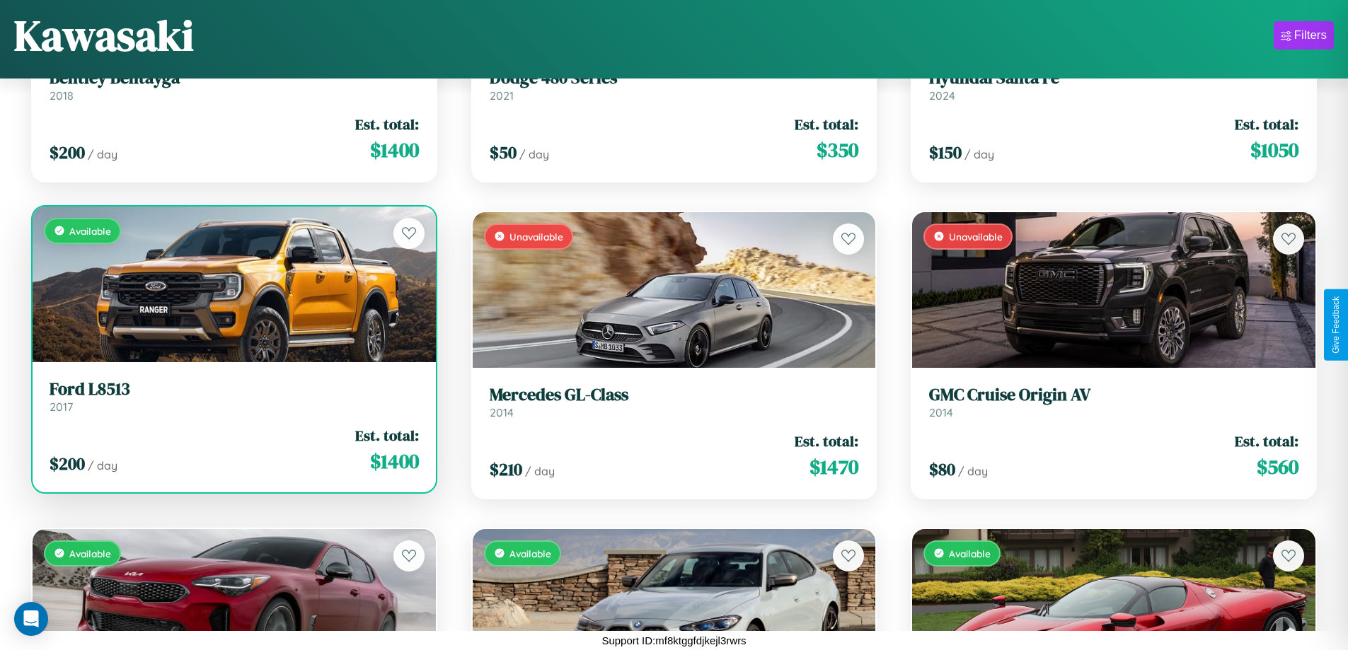
click at [232, 396] on h3 "Ford L8513" at bounding box center [234, 389] width 369 height 21
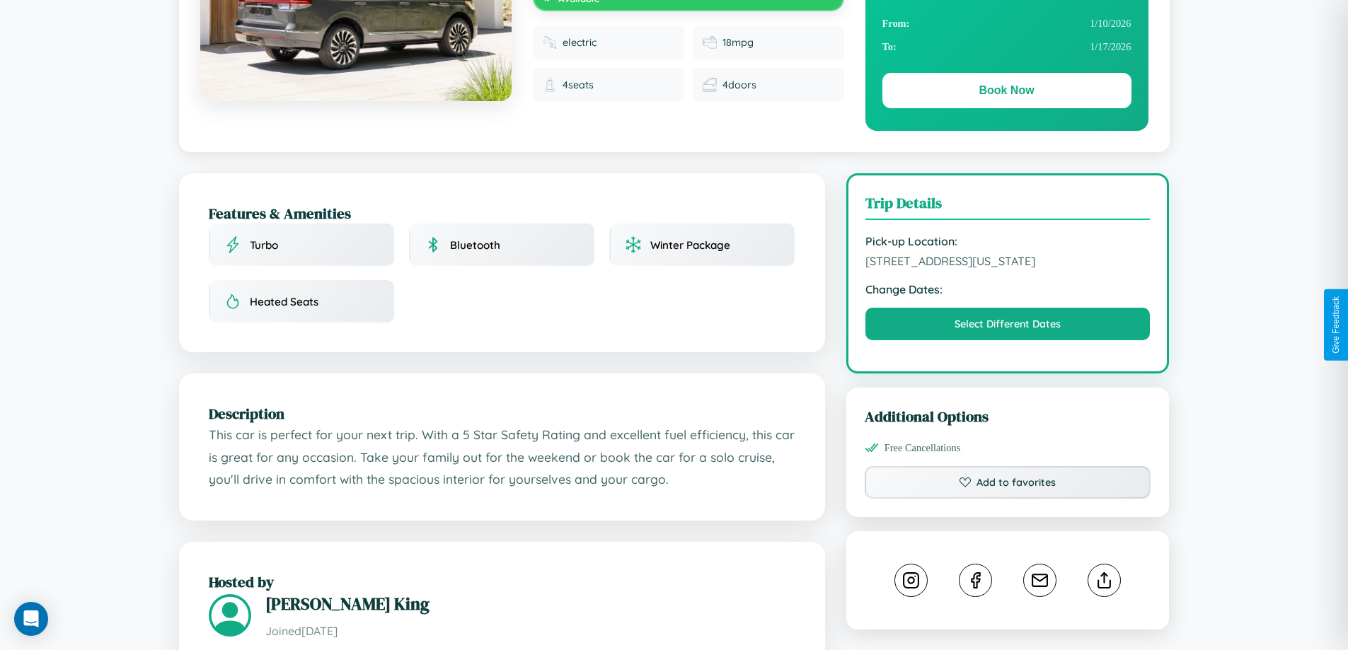
scroll to position [465, 0]
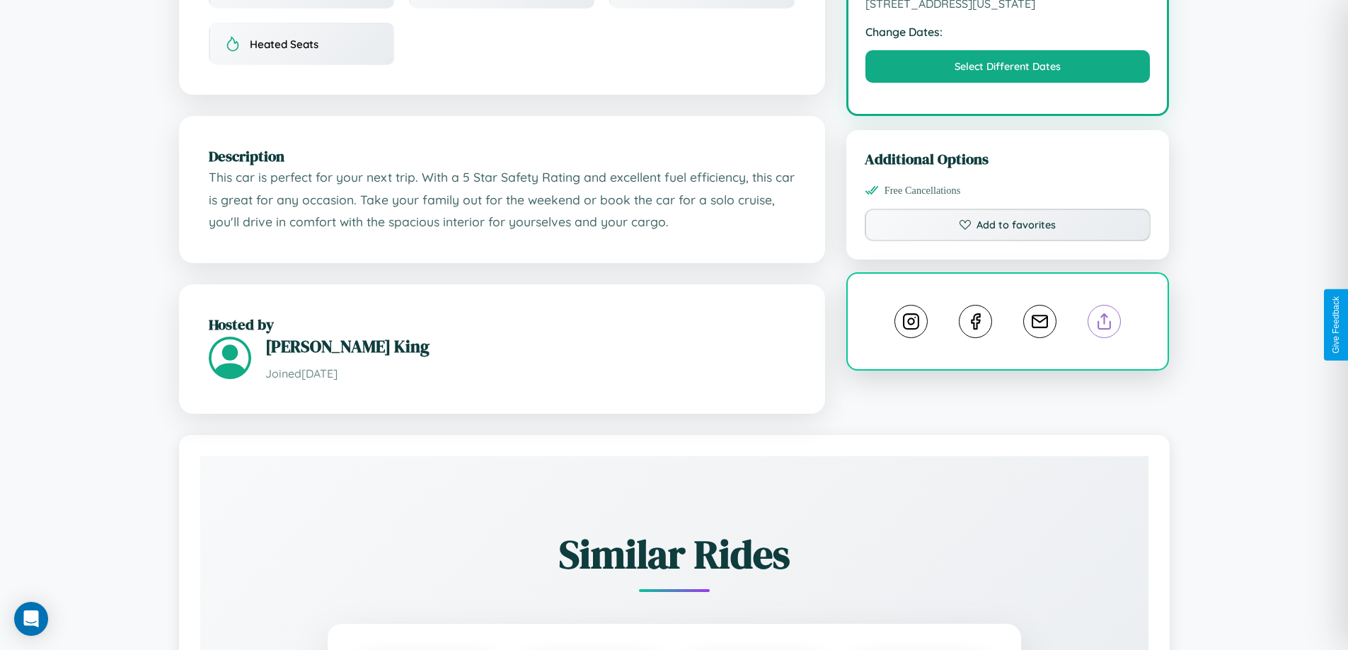
click at [1104, 324] on line at bounding box center [1104, 319] width 0 height 10
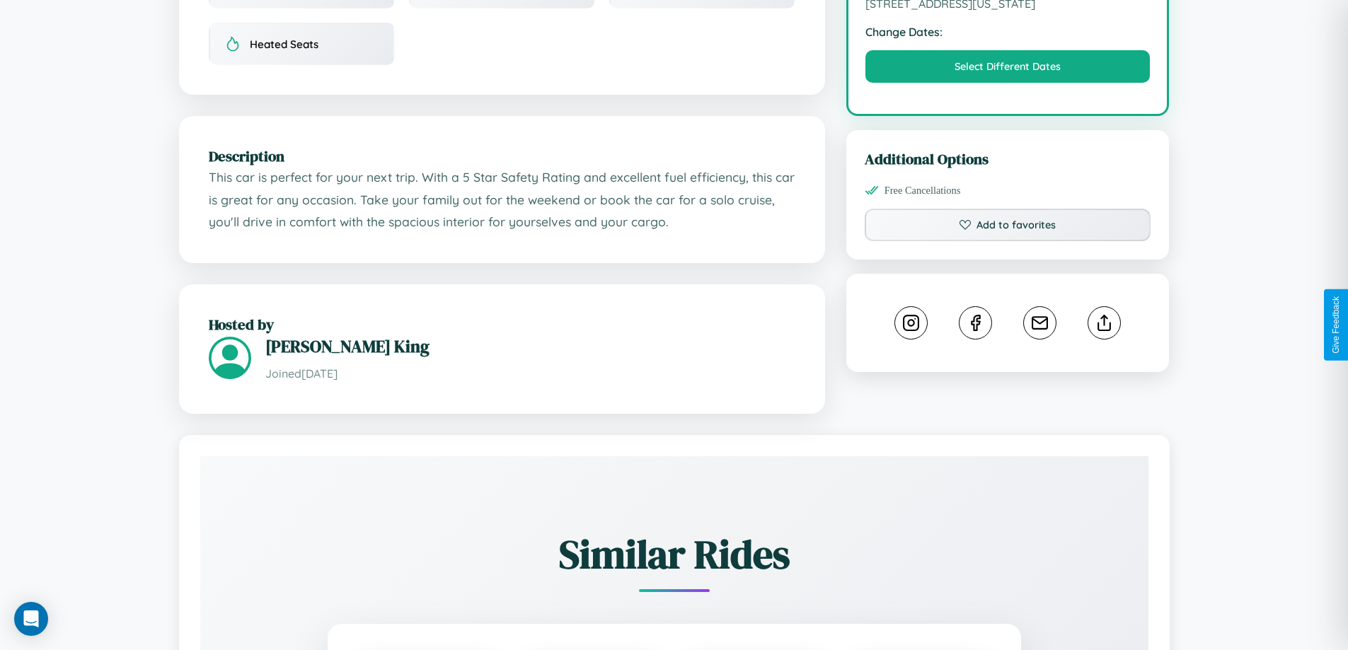
scroll to position [537, 0]
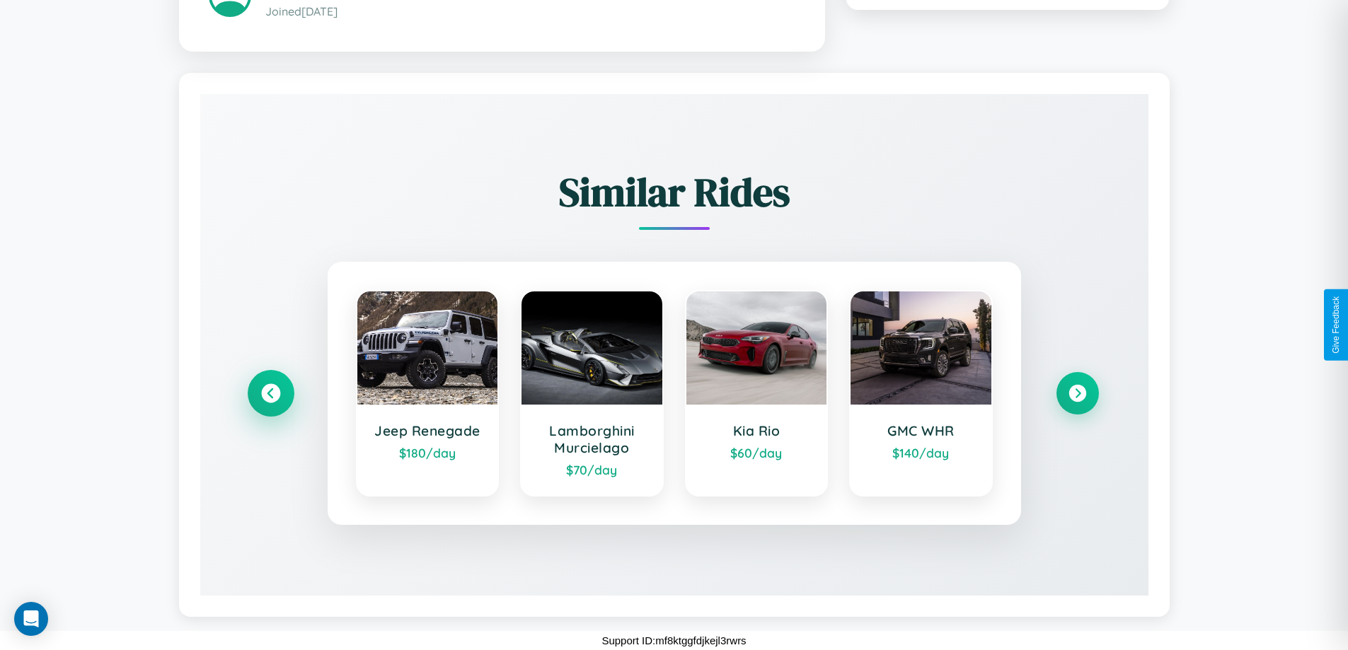
click at [270, 393] on icon at bounding box center [270, 392] width 19 height 19
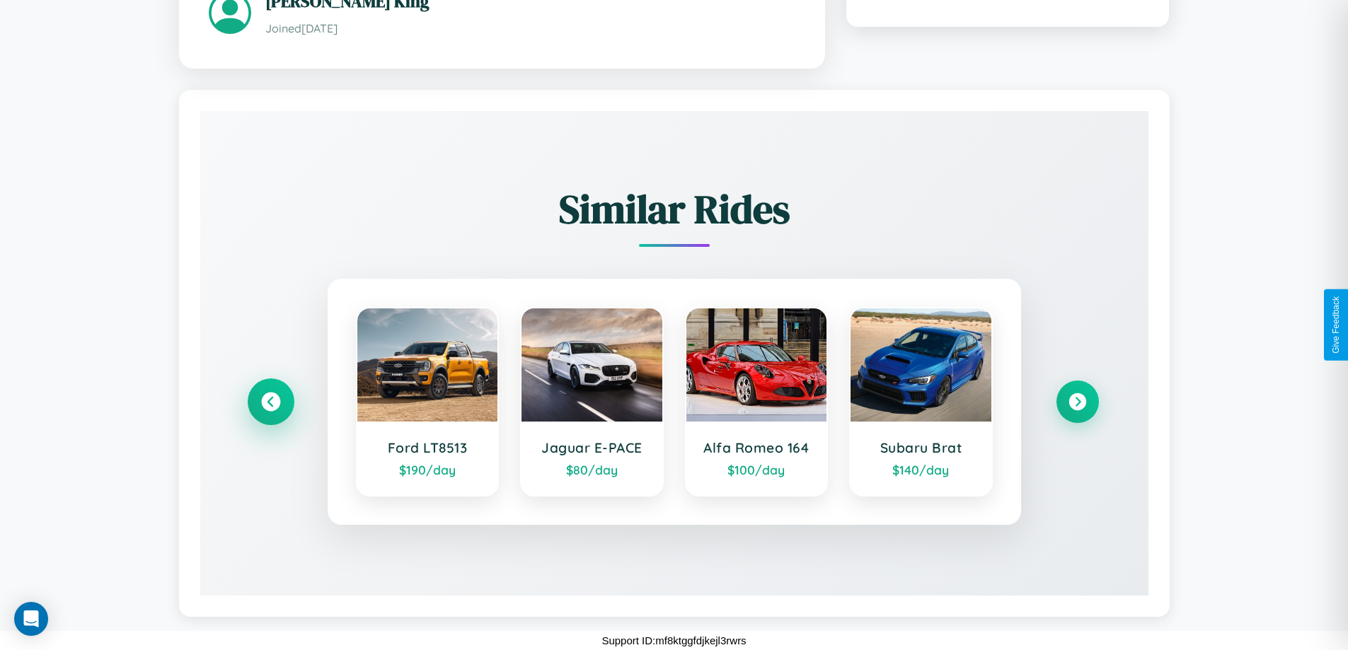
scroll to position [812, 0]
click at [1077, 401] on icon at bounding box center [1076, 401] width 19 height 19
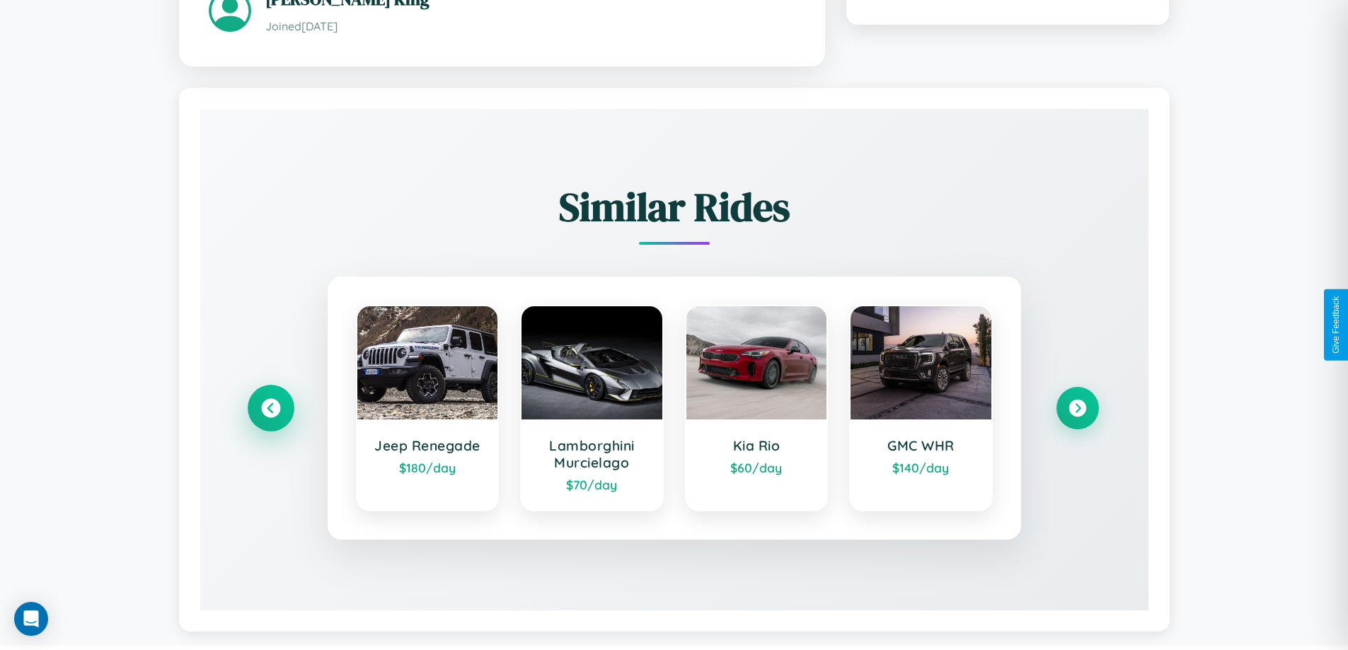
click at [270, 410] on icon at bounding box center [270, 407] width 19 height 19
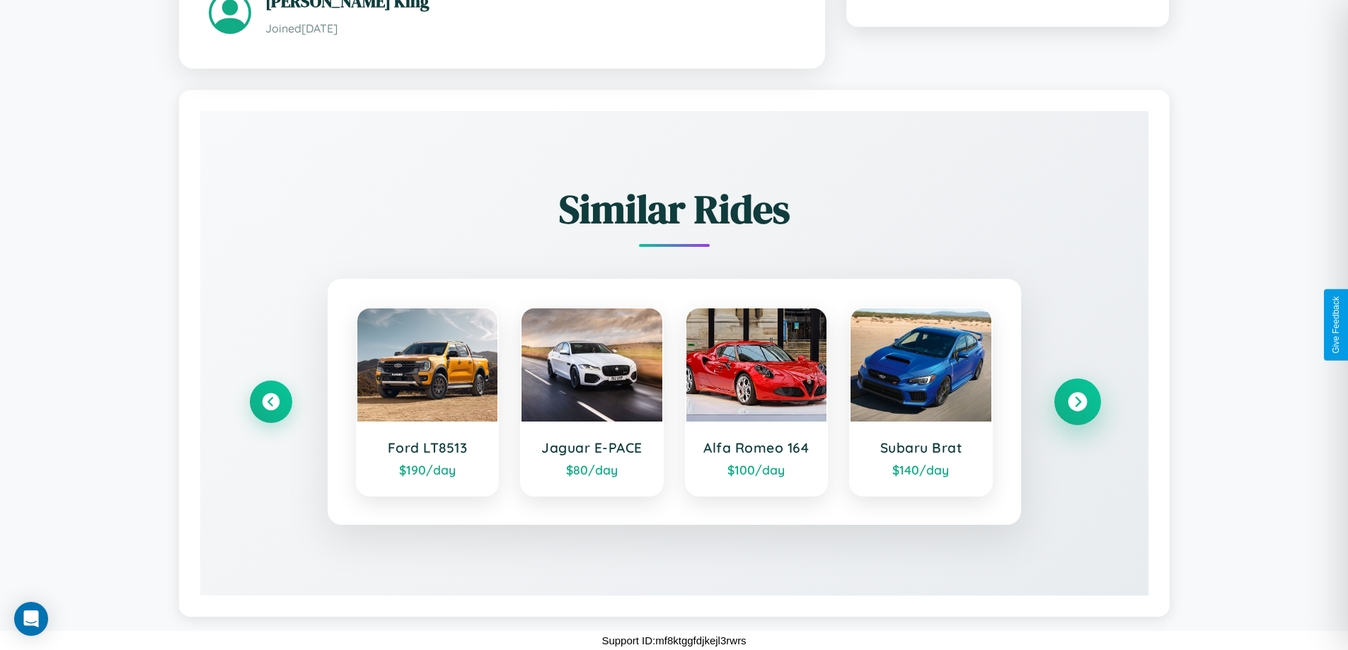
click at [1077, 401] on icon at bounding box center [1076, 401] width 19 height 19
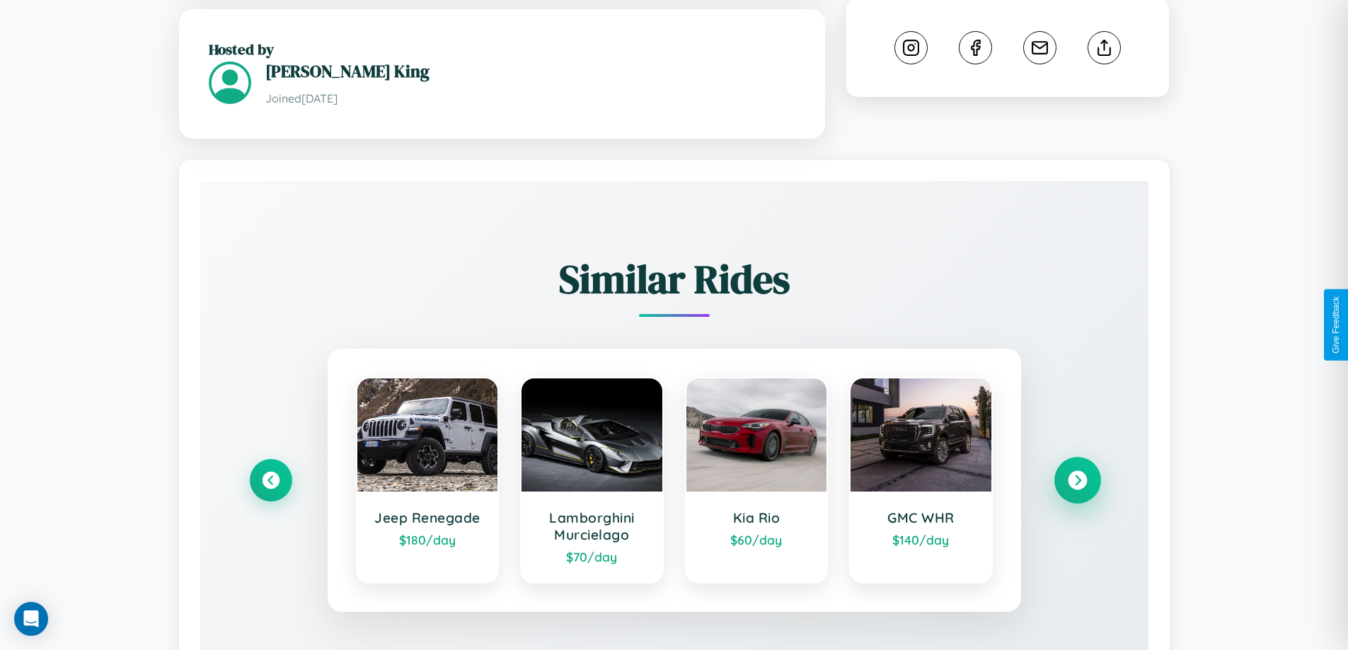
scroll to position [367, 0]
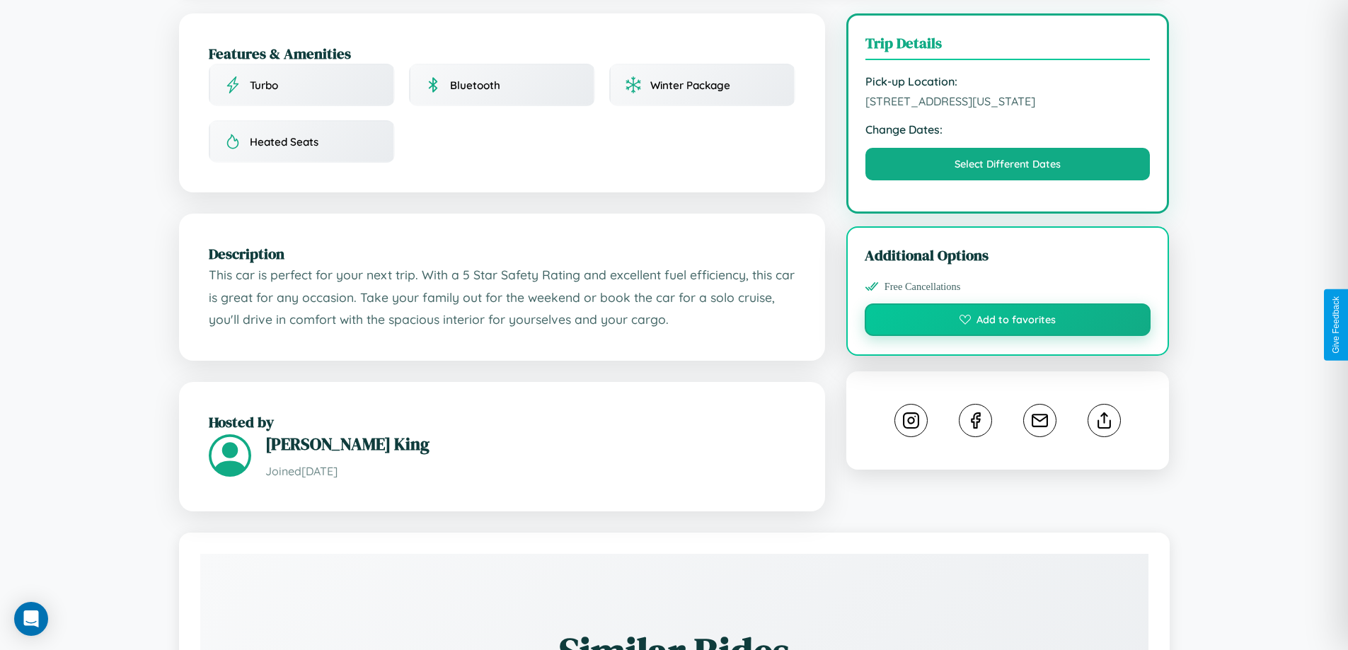
click at [1007, 322] on button "Add to favorites" at bounding box center [1007, 319] width 287 height 33
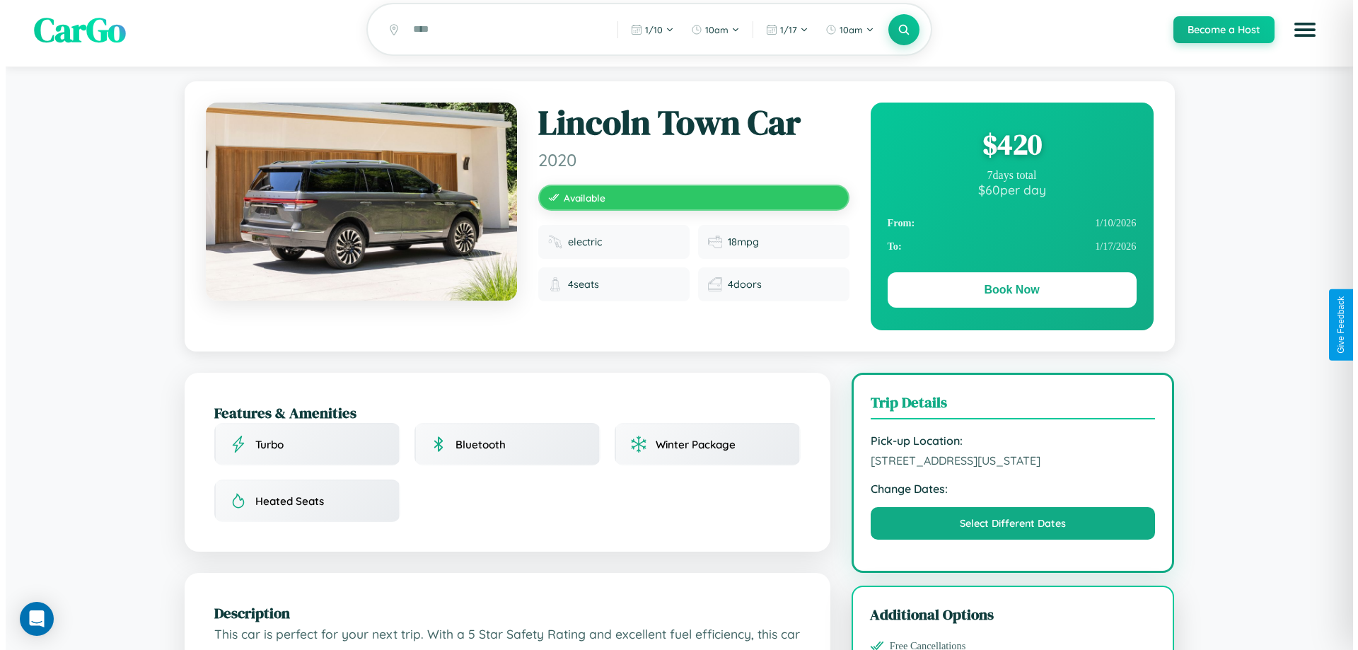
scroll to position [0, 0]
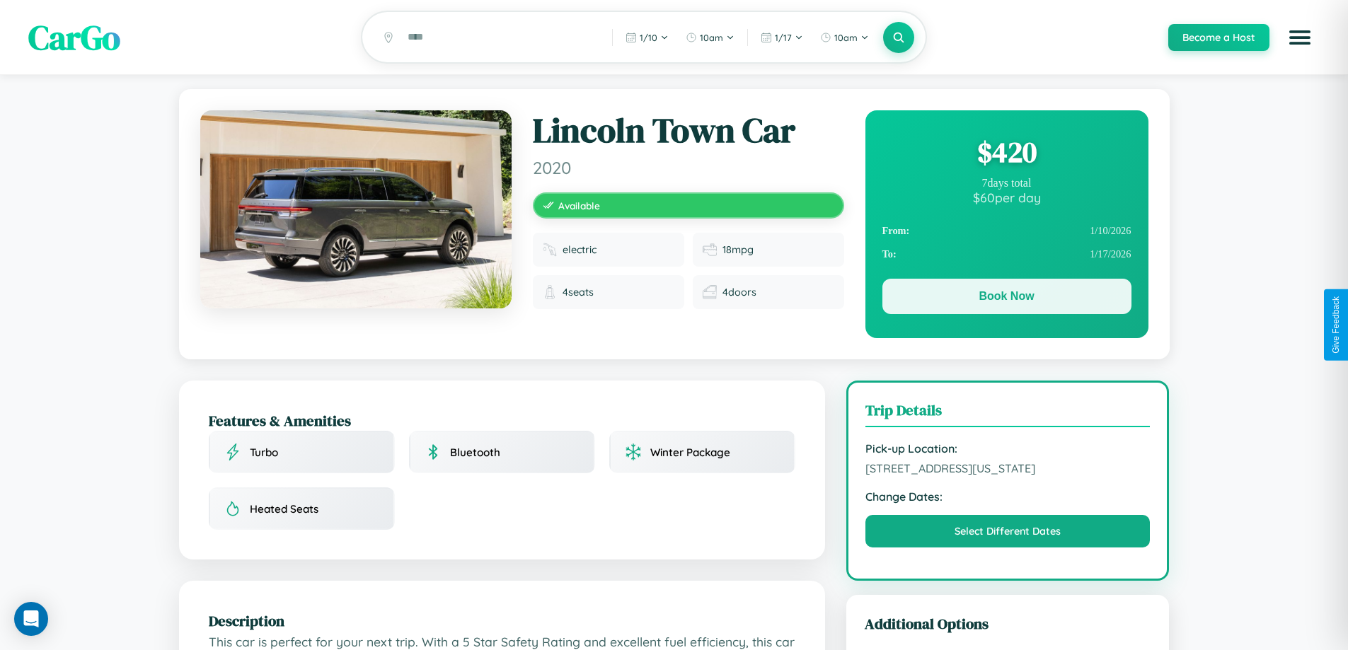
click at [1006, 299] on button "Book Now" at bounding box center [1006, 296] width 249 height 35
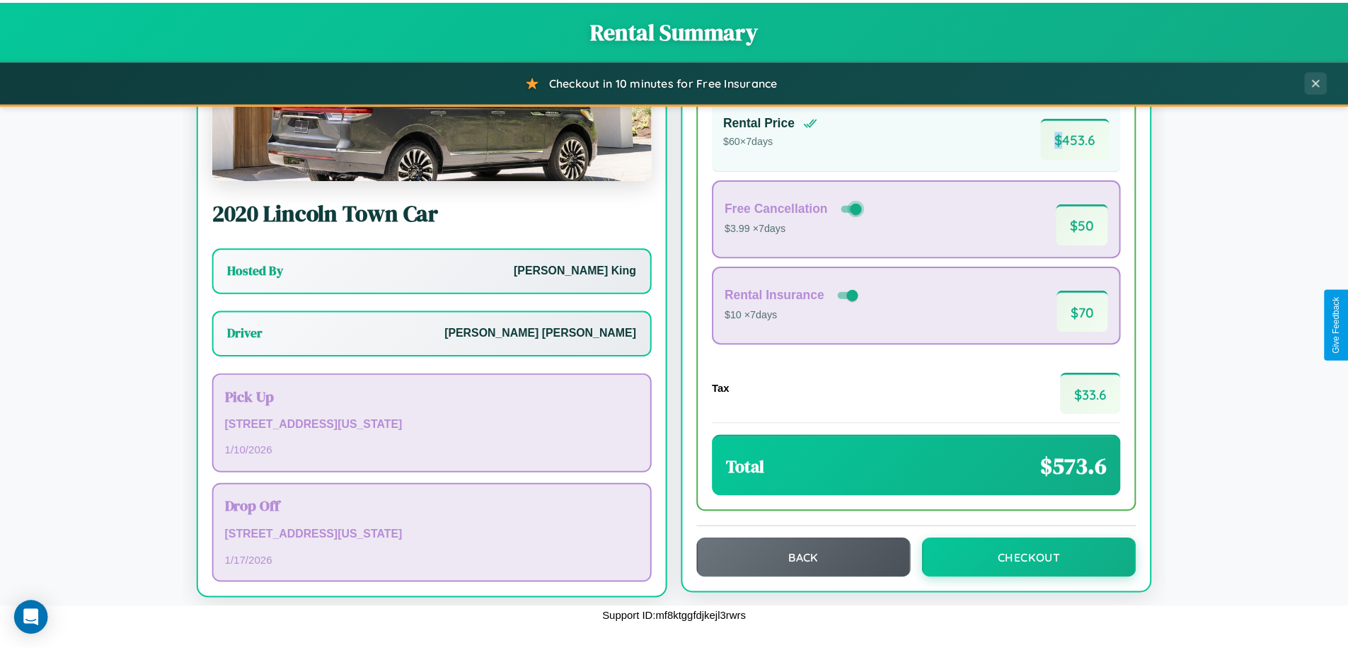
scroll to position [102, 0]
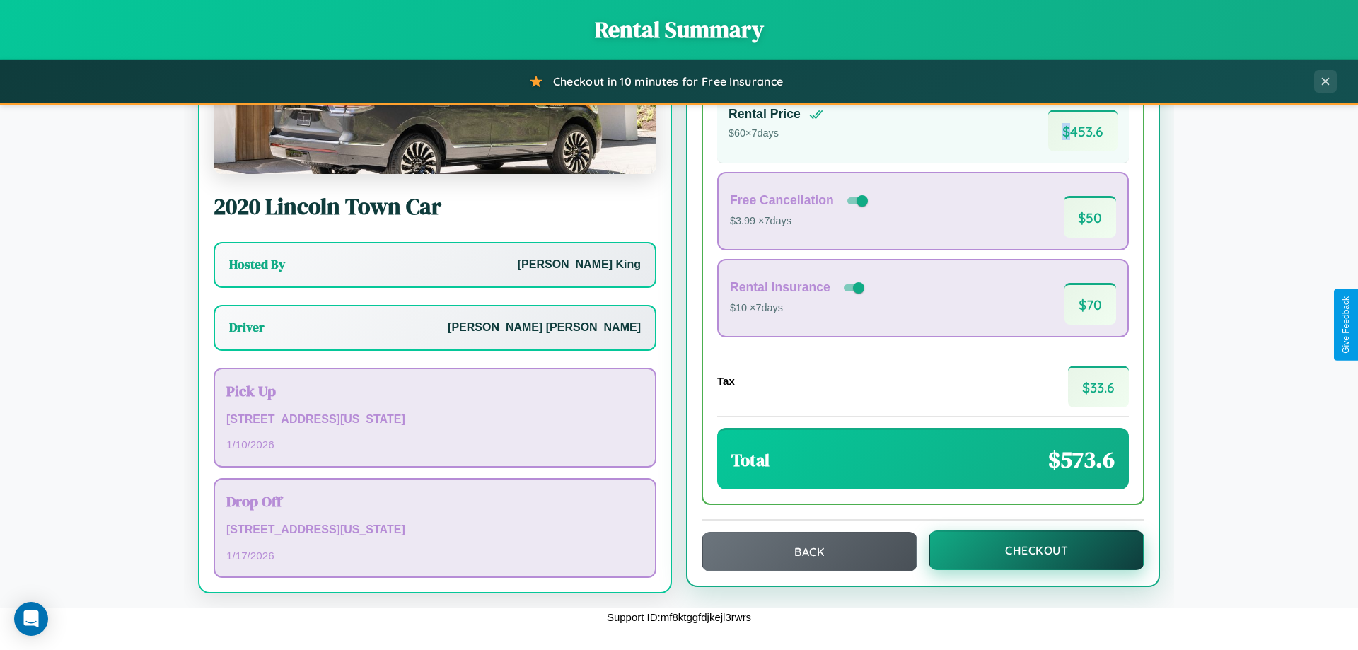
click at [1027, 550] on button "Checkout" at bounding box center [1037, 551] width 216 height 40
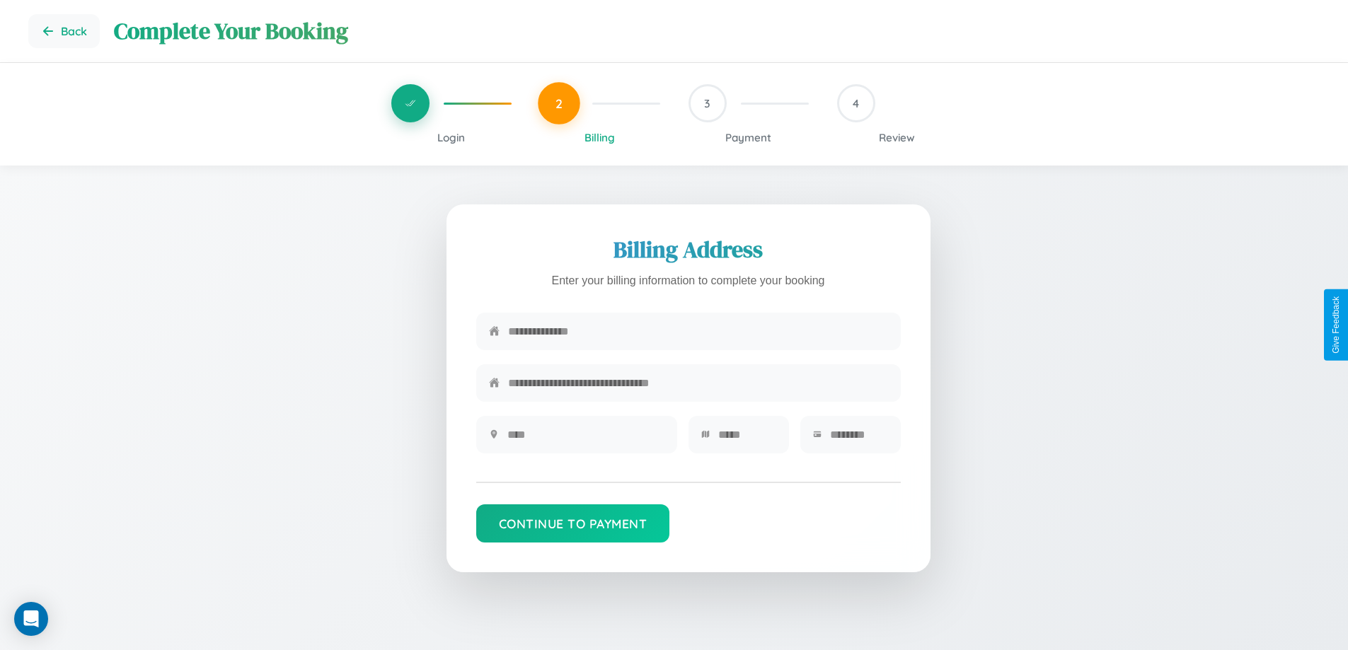
click at [698, 335] on input "text" at bounding box center [698, 331] width 380 height 35
type input "**********"
click at [585, 439] on input "text" at bounding box center [585, 434] width 157 height 35
type input "********"
click at [746, 439] on input "text" at bounding box center [747, 434] width 58 height 35
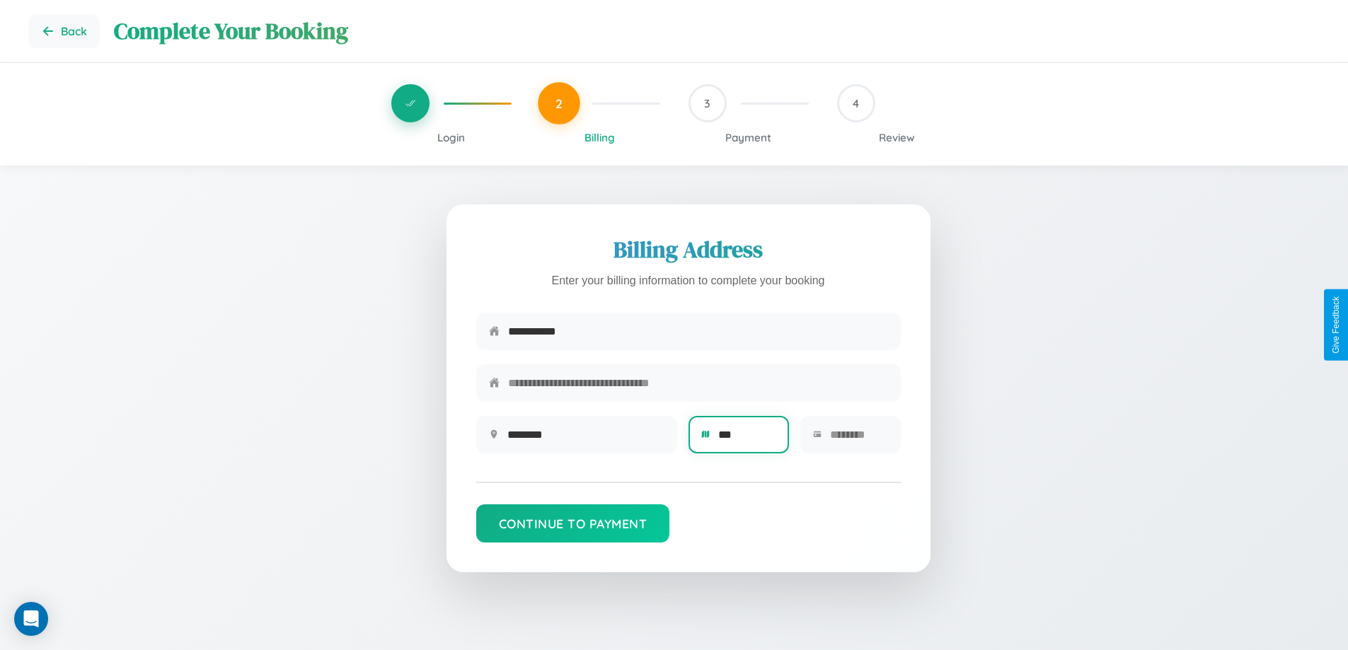
type input "****"
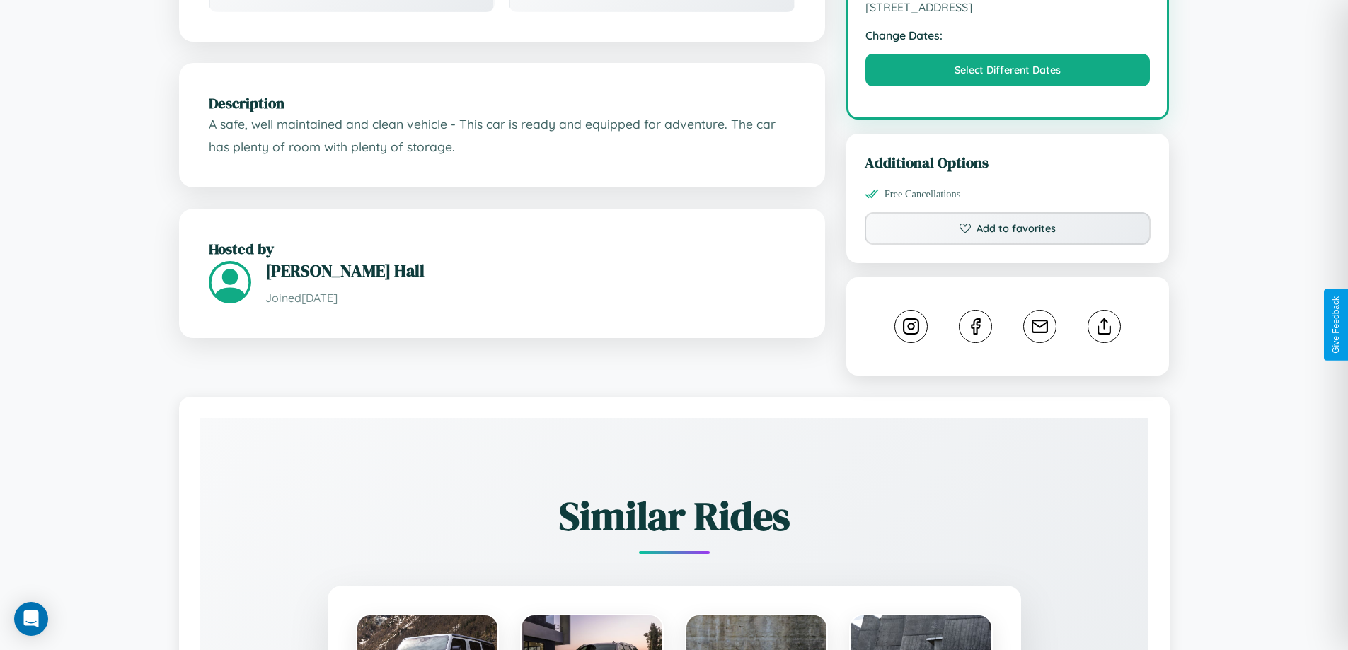
scroll to position [465, 0]
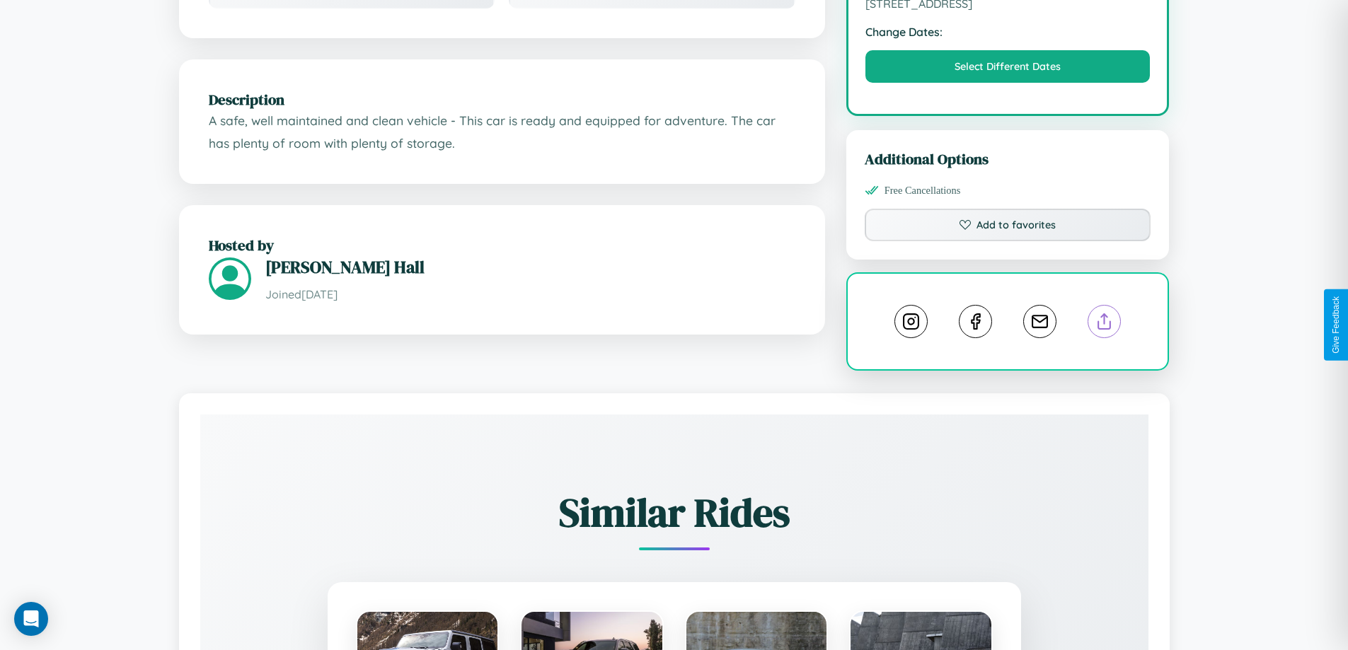
click at [1104, 324] on line at bounding box center [1104, 319] width 0 height 10
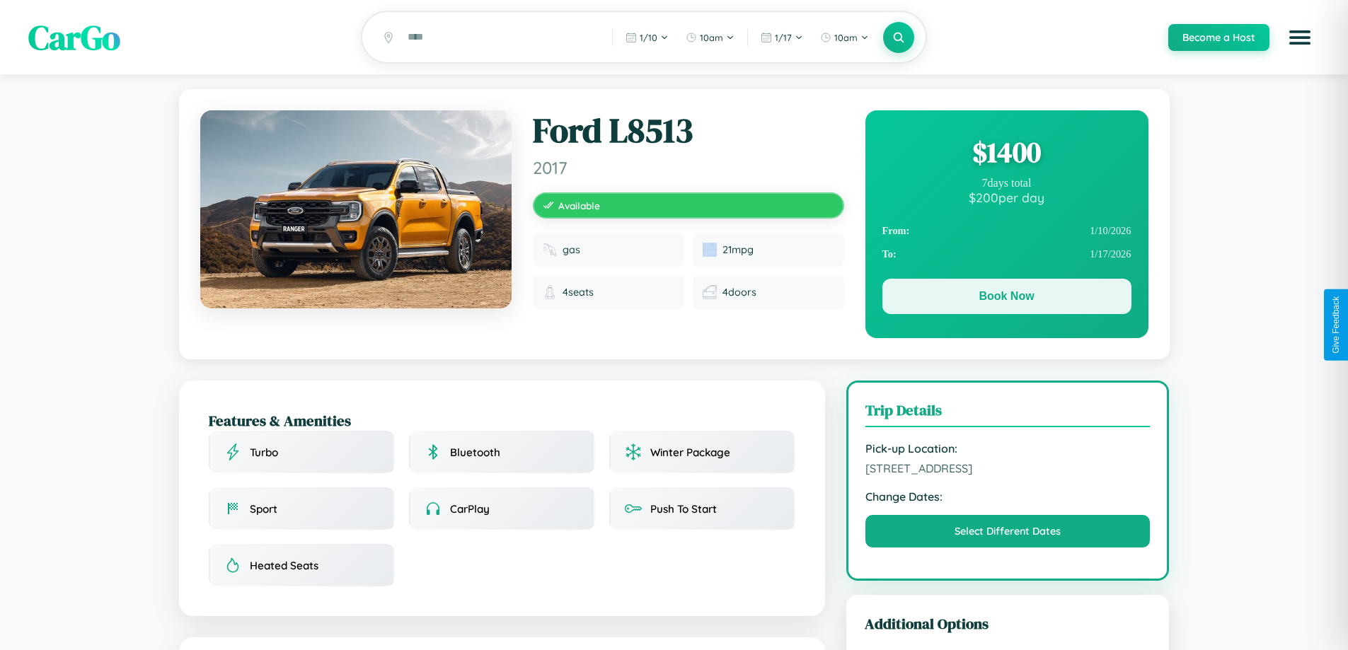
click at [1006, 299] on button "Book Now" at bounding box center [1006, 296] width 249 height 35
